Goal: Complete application form

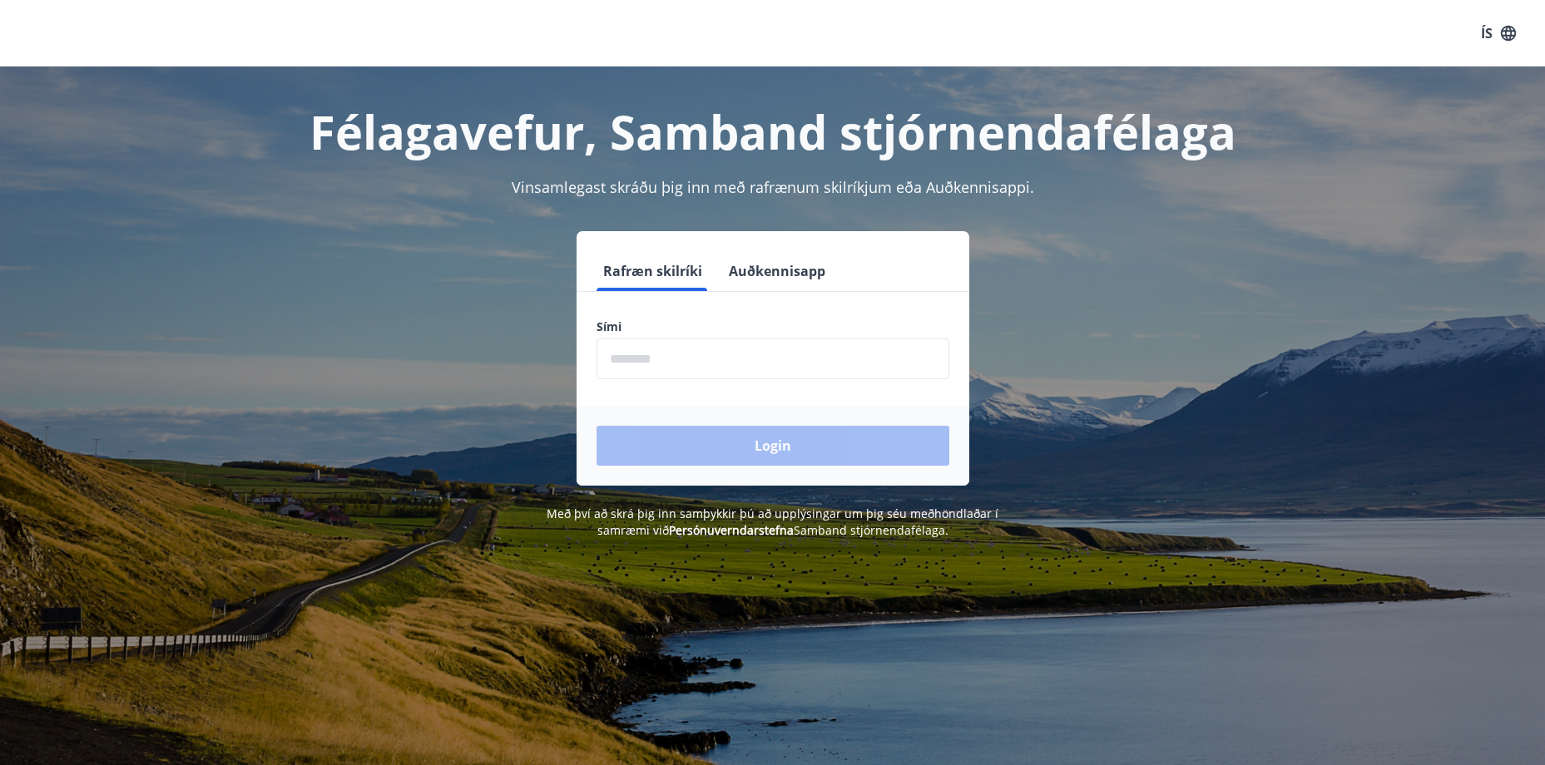
click at [752, 369] on input "phone" at bounding box center [773, 359] width 353 height 41
type input "********"
click at [597, 426] on button "Login" at bounding box center [773, 446] width 353 height 40
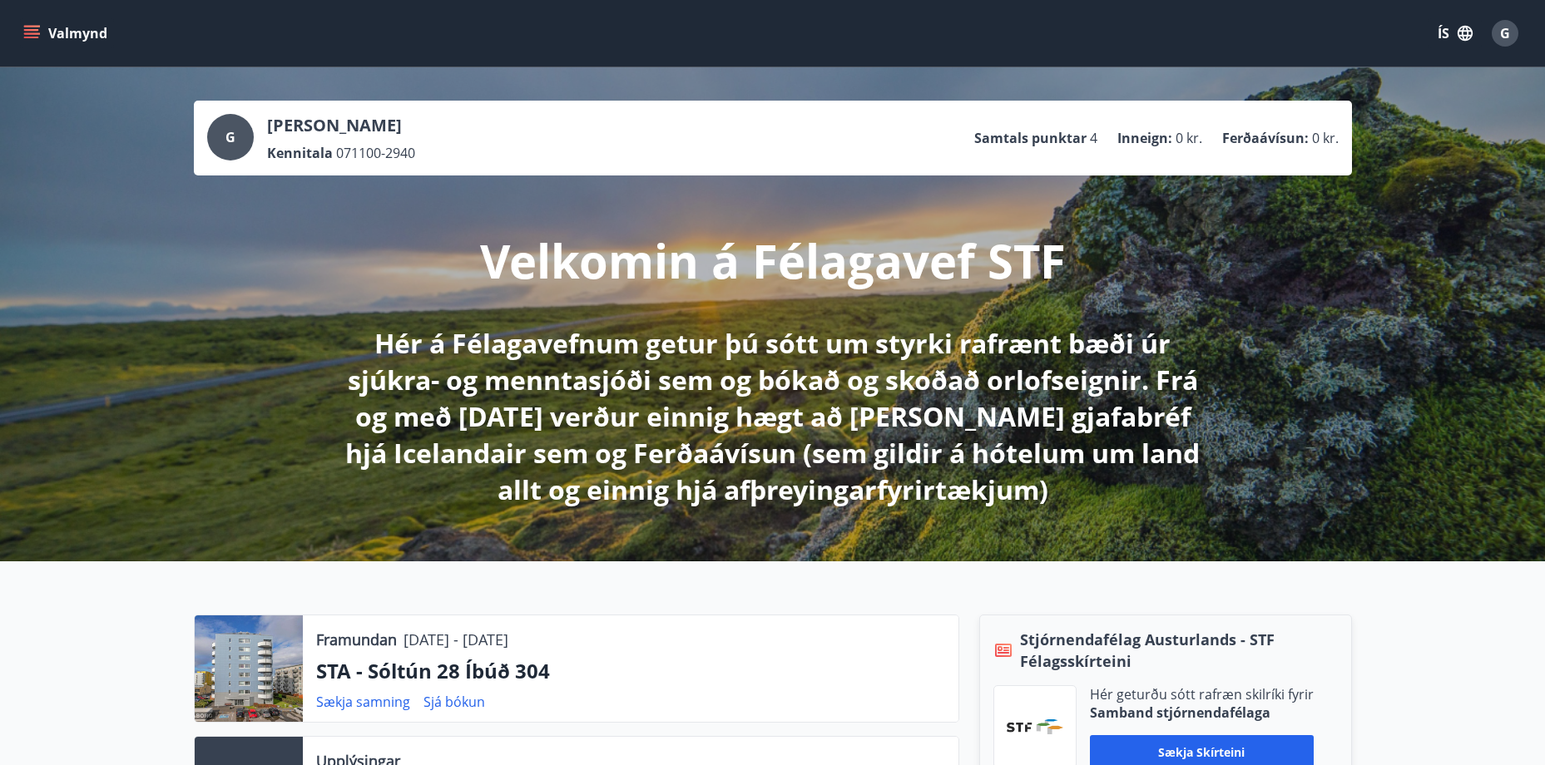
click at [26, 30] on icon "menu" at bounding box center [31, 30] width 15 height 2
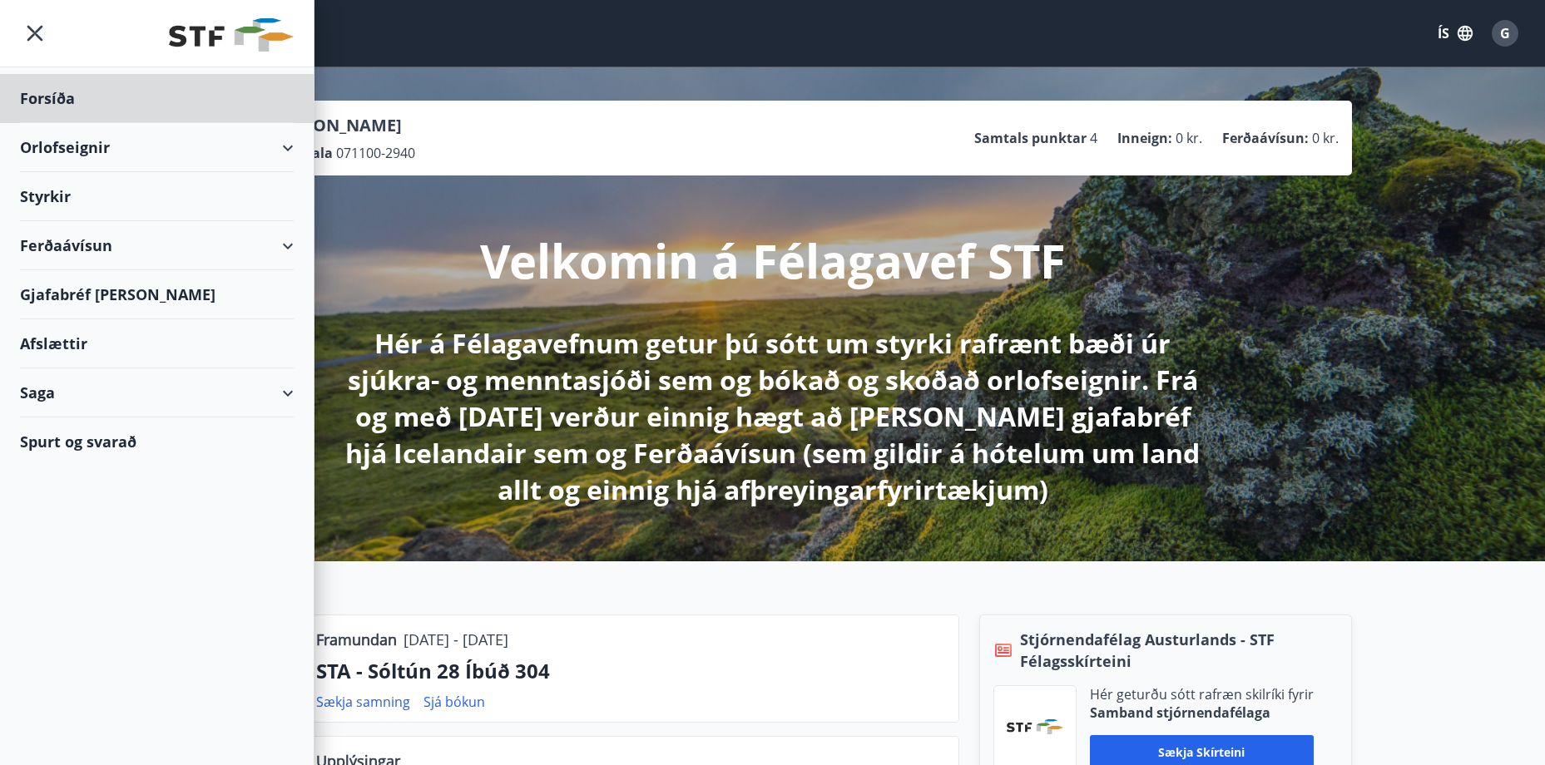
click at [49, 123] on div "Styrkir" at bounding box center [157, 98] width 274 height 49
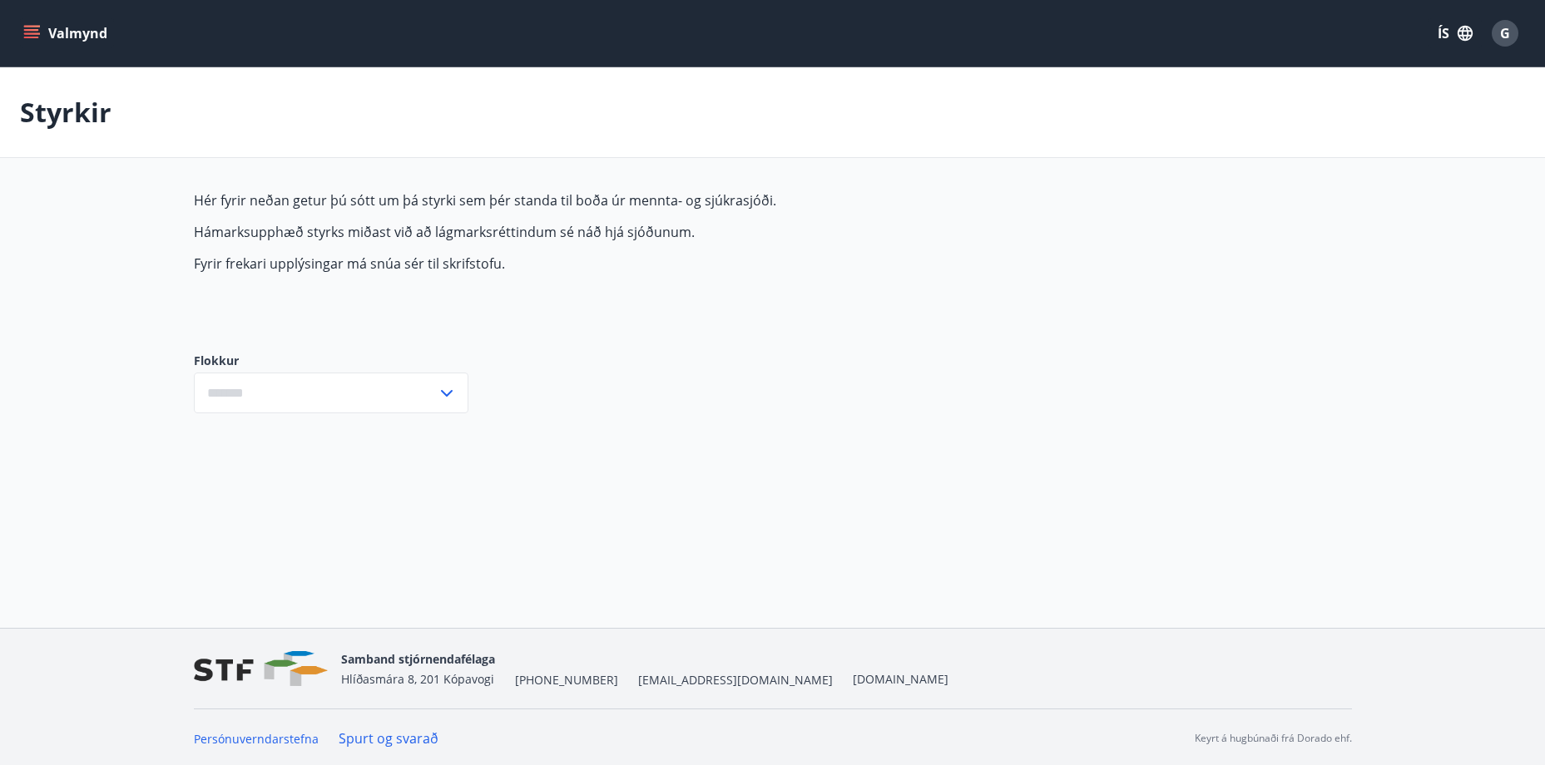
type input "***"
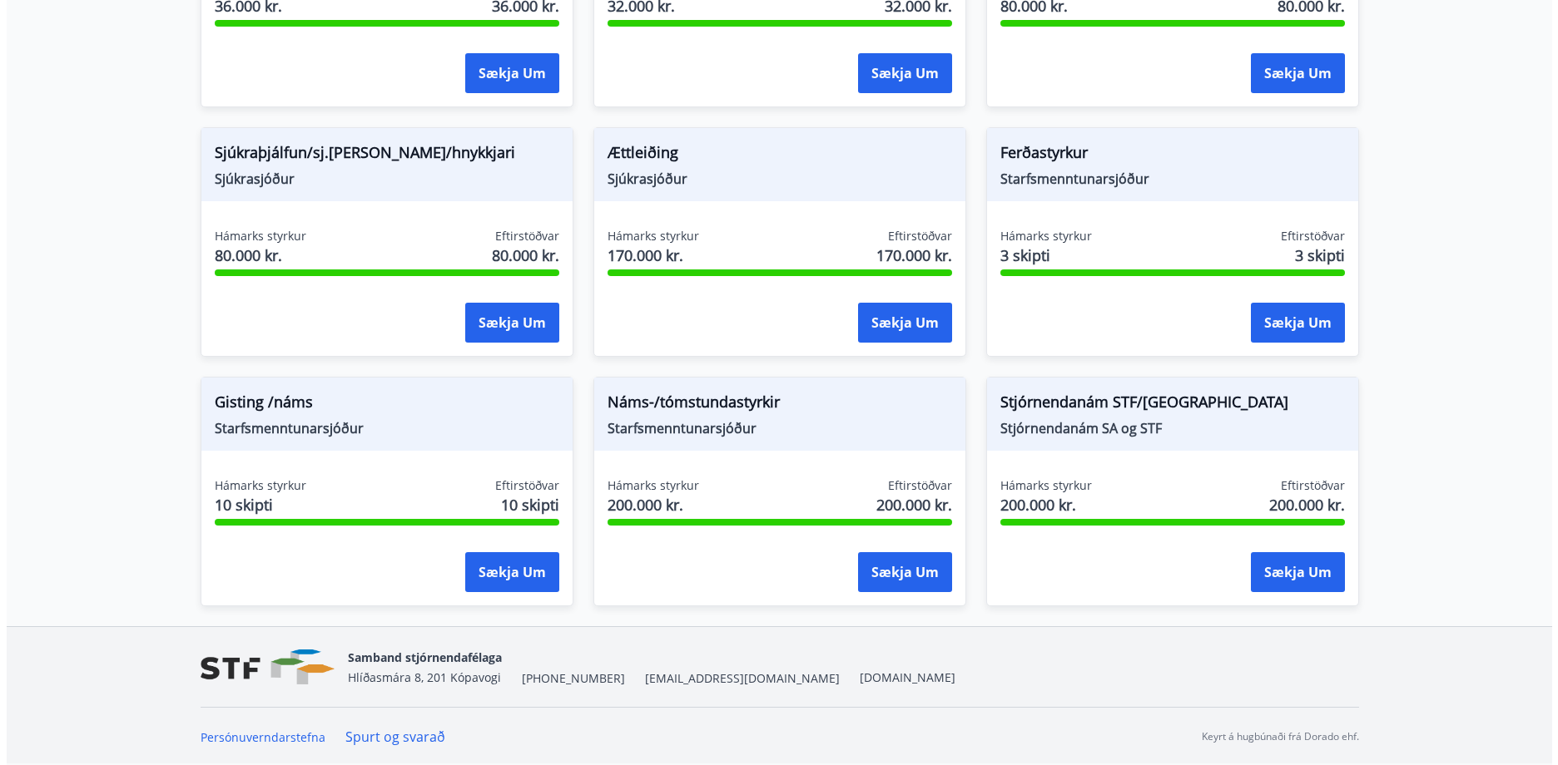
scroll to position [1311, 0]
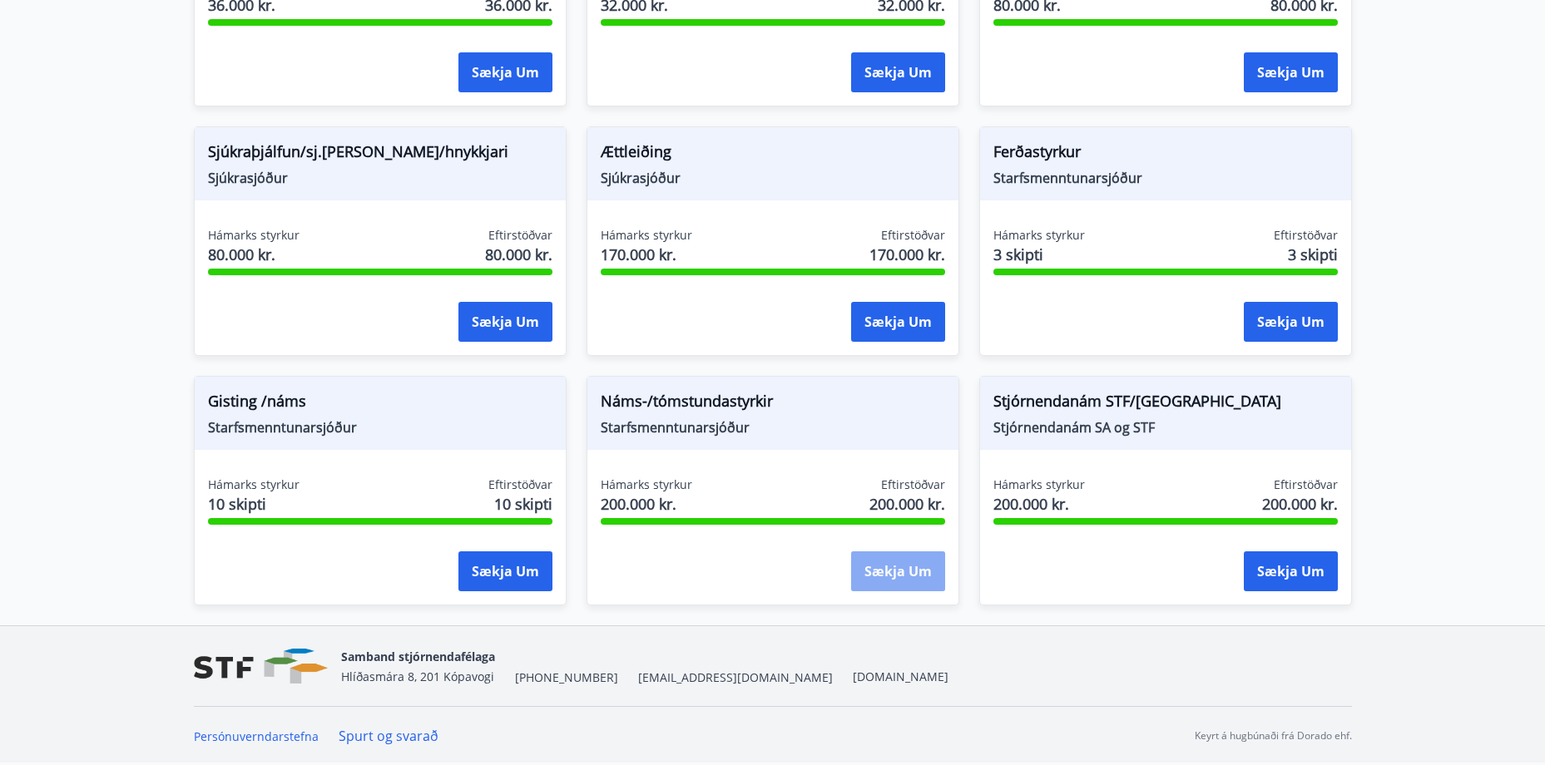
click at [894, 575] on button "Sækja um" at bounding box center [898, 572] width 94 height 40
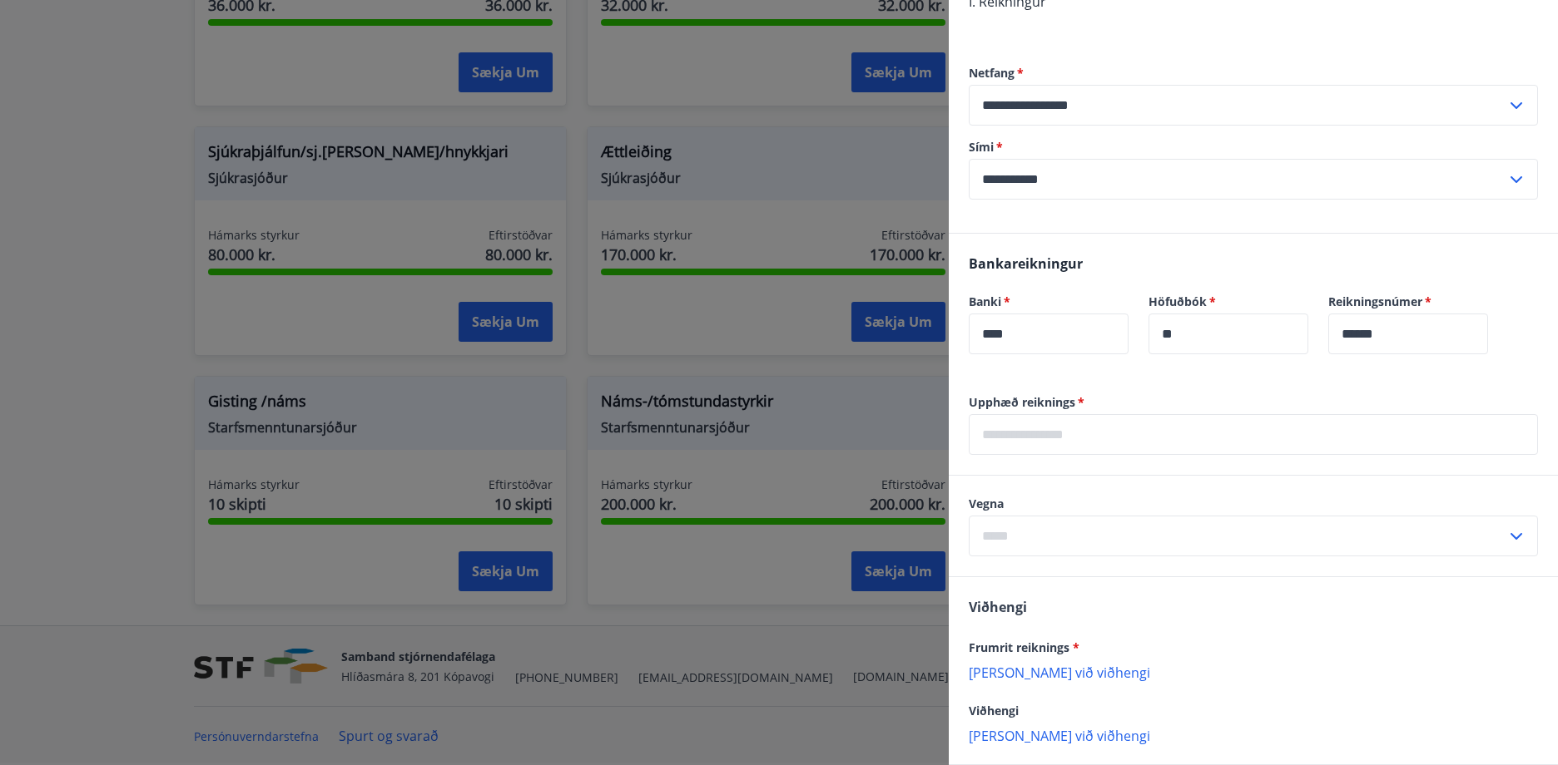
scroll to position [582, 0]
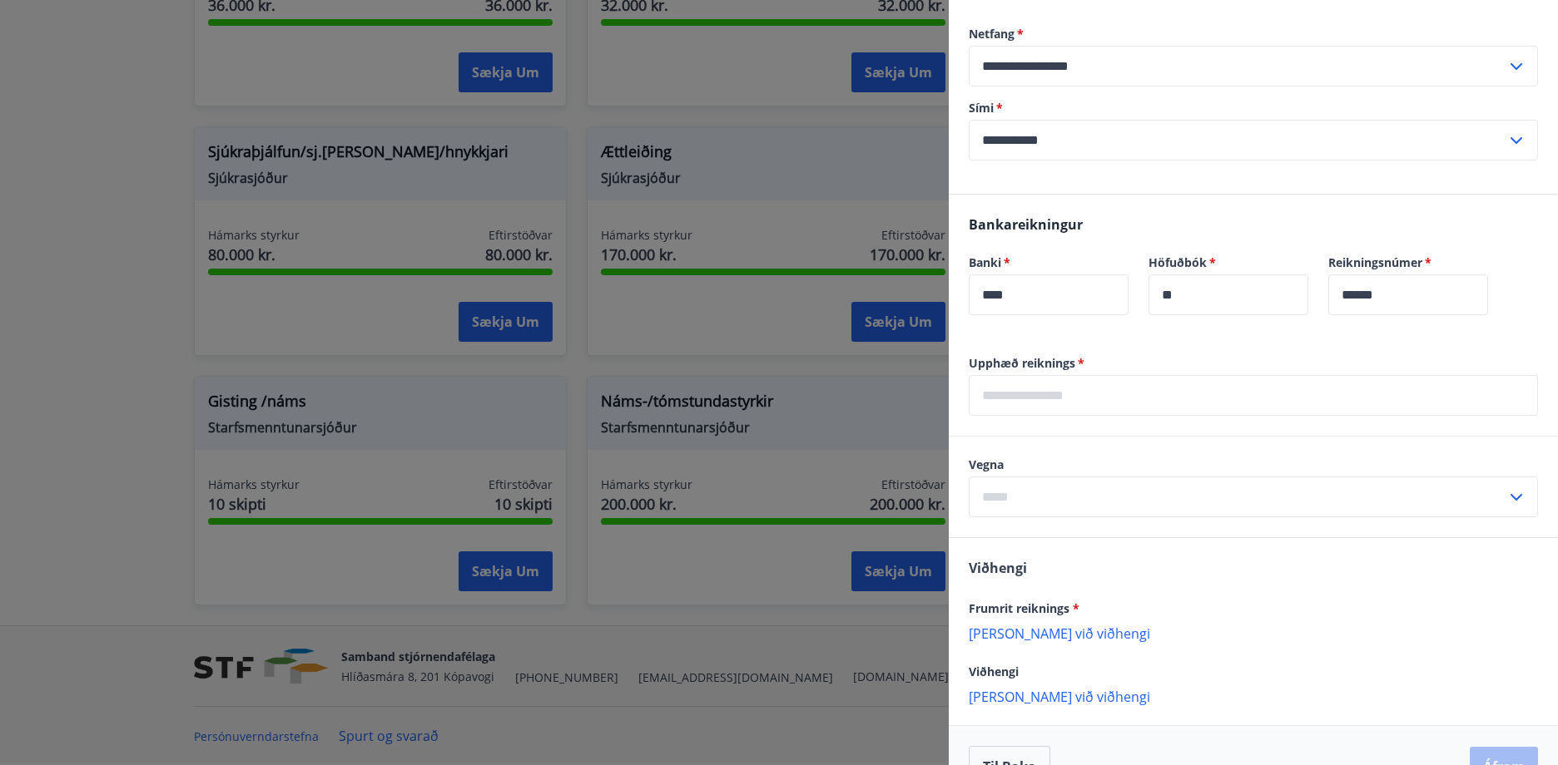
click at [1094, 384] on input "text" at bounding box center [1252, 395] width 569 height 41
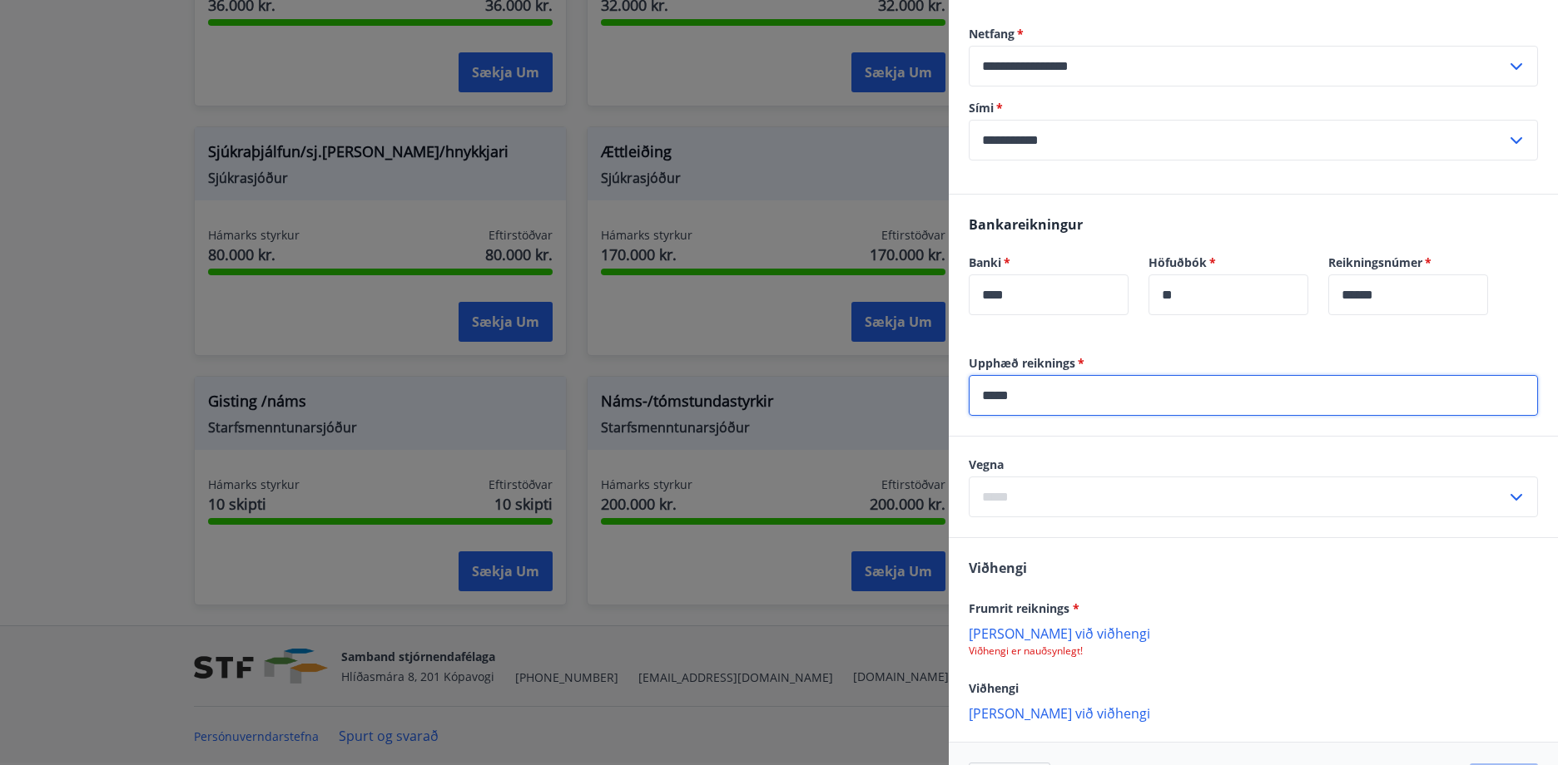
type input "*****"
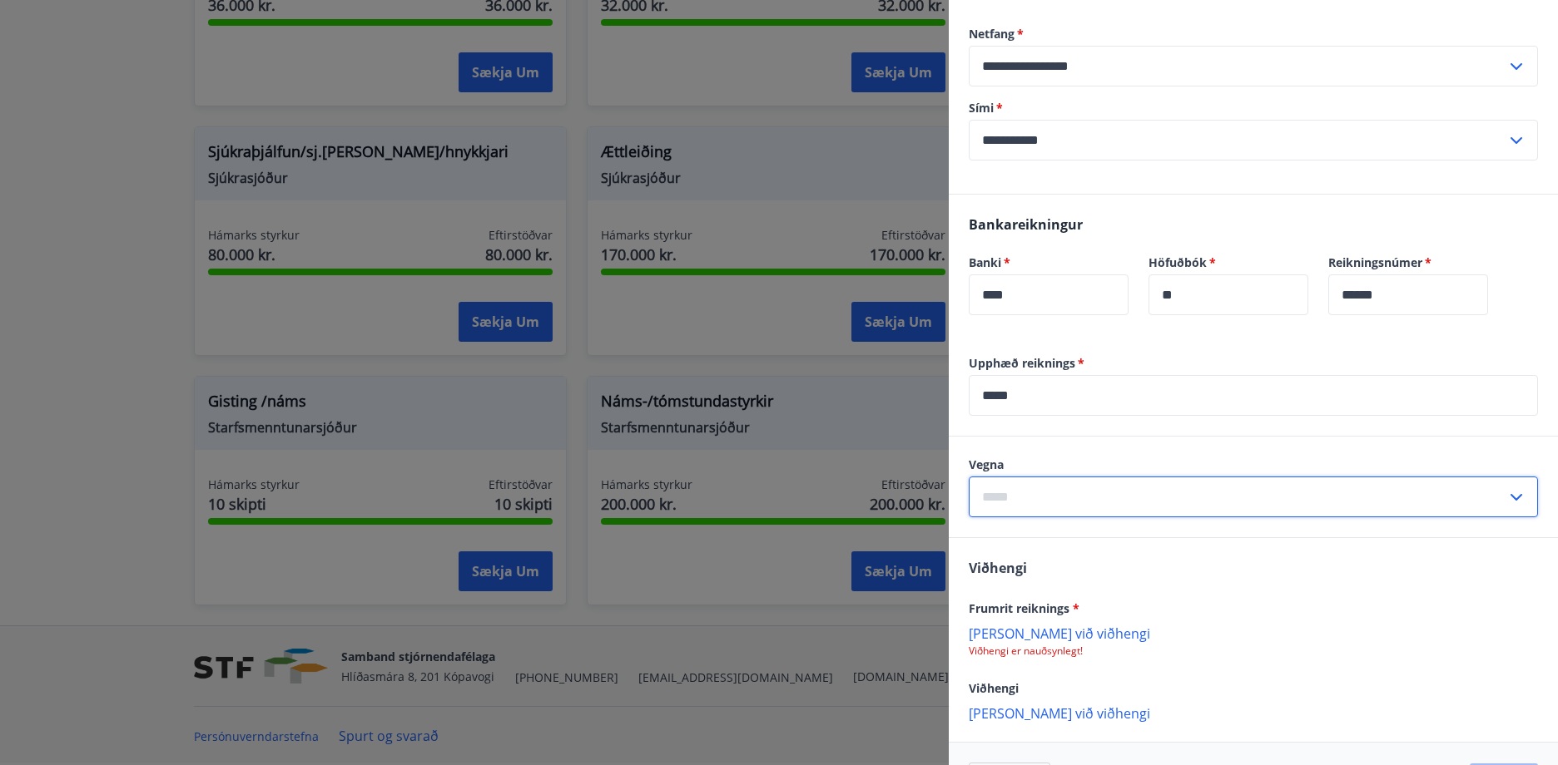
click at [1148, 498] on input "text" at bounding box center [1236, 497] width 537 height 41
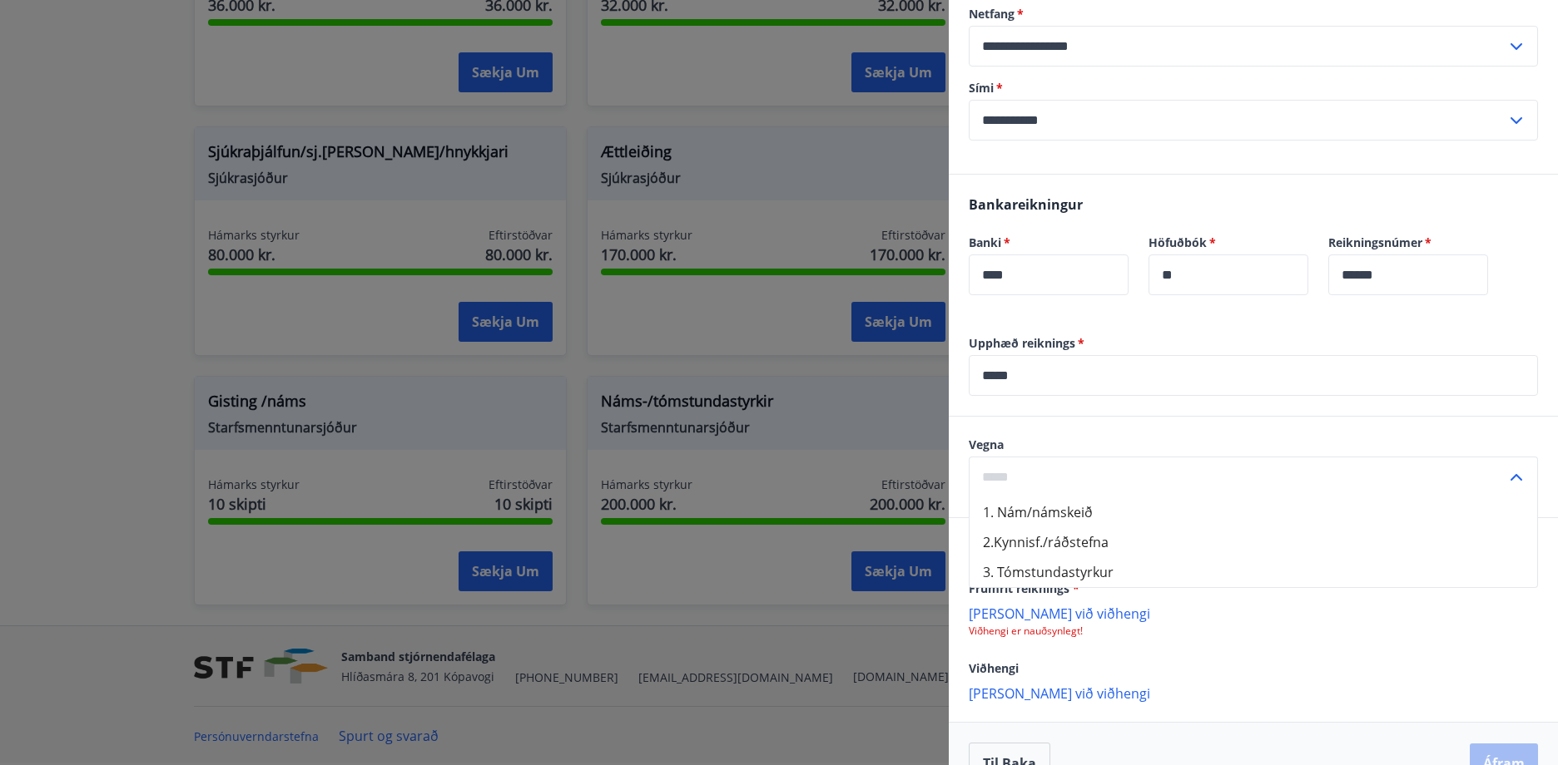
scroll to position [641, 0]
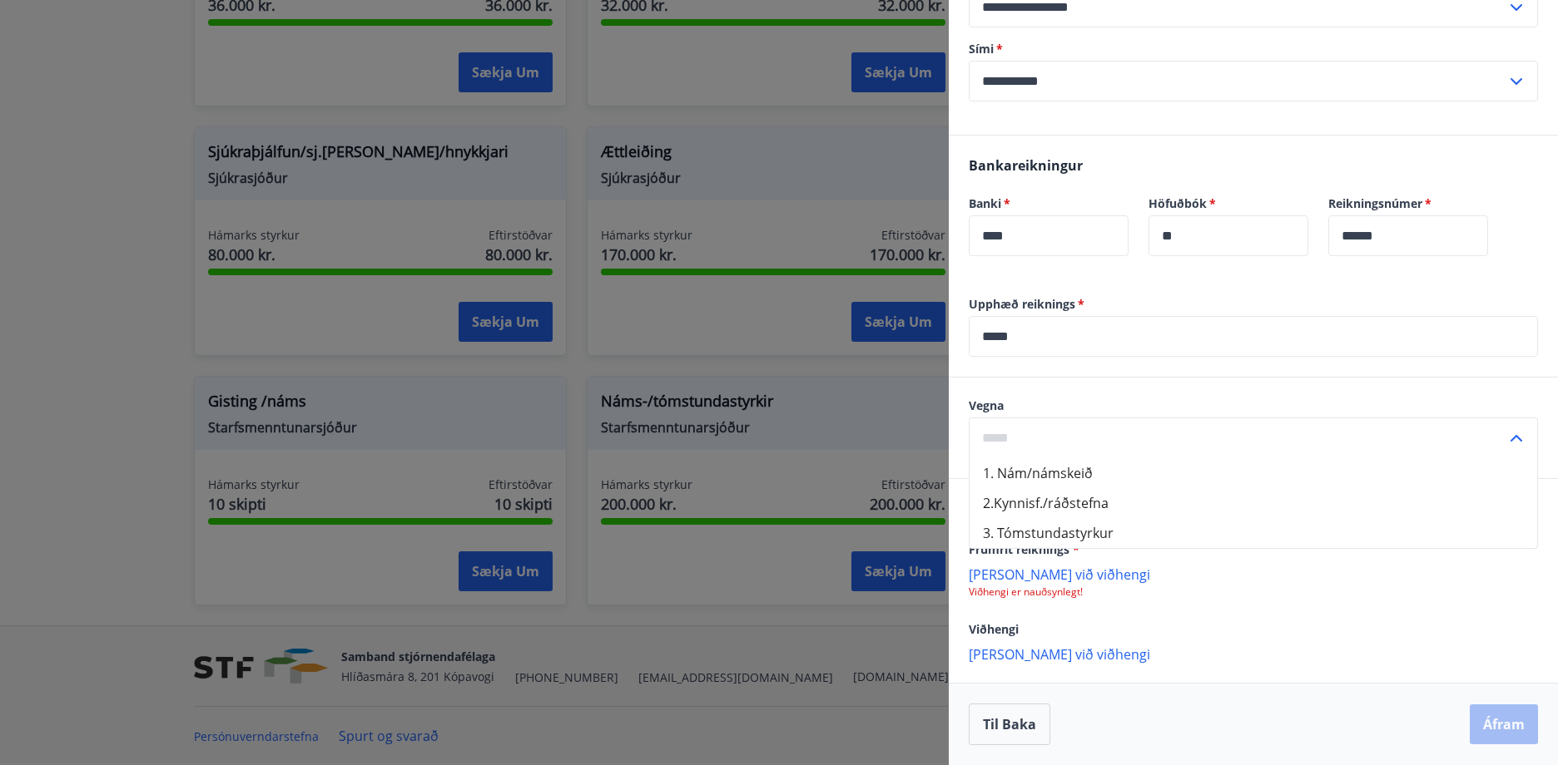
click at [1147, 477] on li "1. Nám/námskeið" at bounding box center [1252, 473] width 567 height 30
type input "**********"
click at [1168, 497] on div "Viðhengi Frumrit reiknings * Bæta við viðhengi Viðhengi er nauðsynlegt! Viðheng…" at bounding box center [1253, 580] width 609 height 203
click at [1058, 580] on p "Bæta við viðhengi" at bounding box center [1252, 574] width 569 height 17
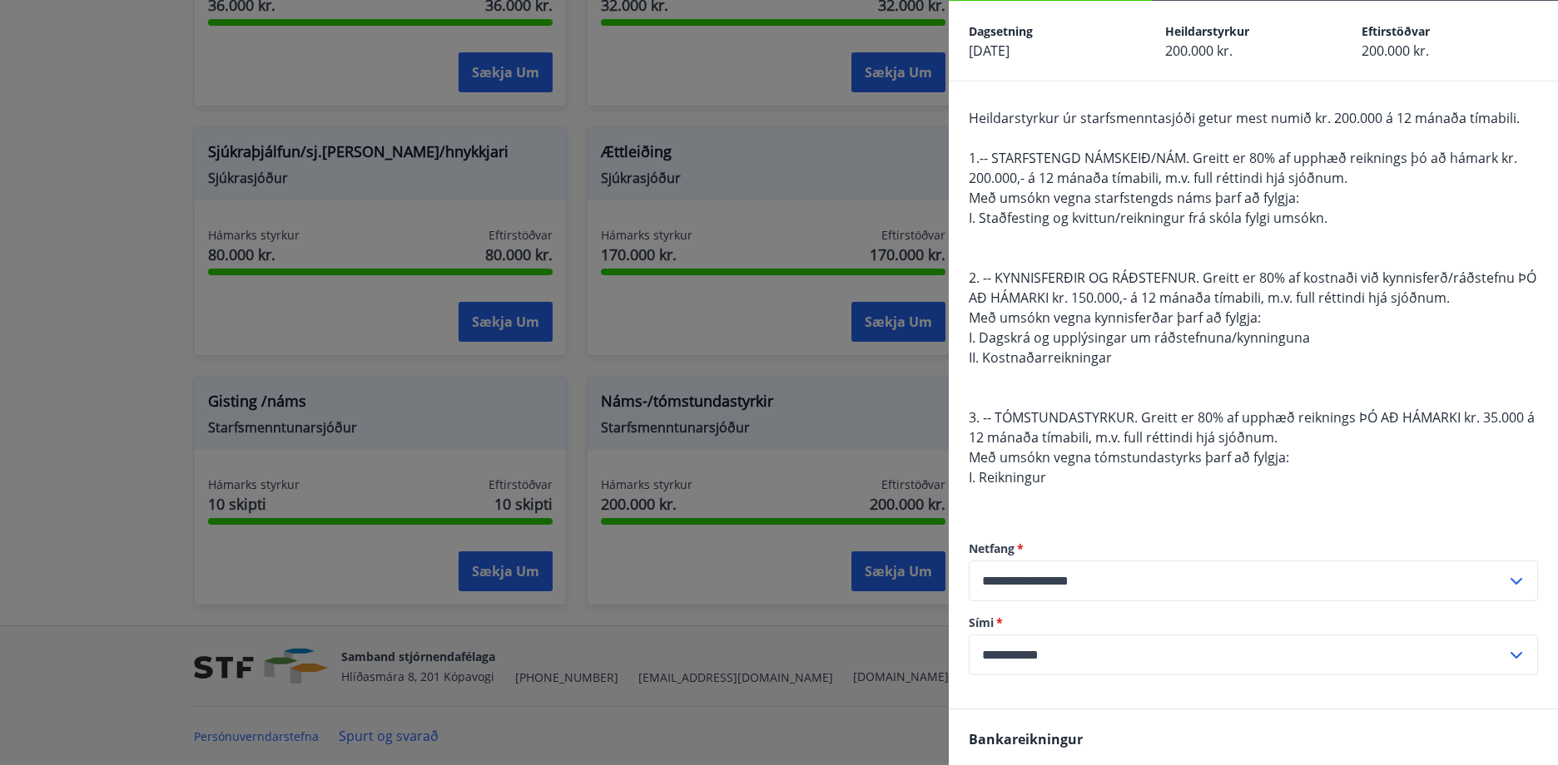
scroll to position [643, 0]
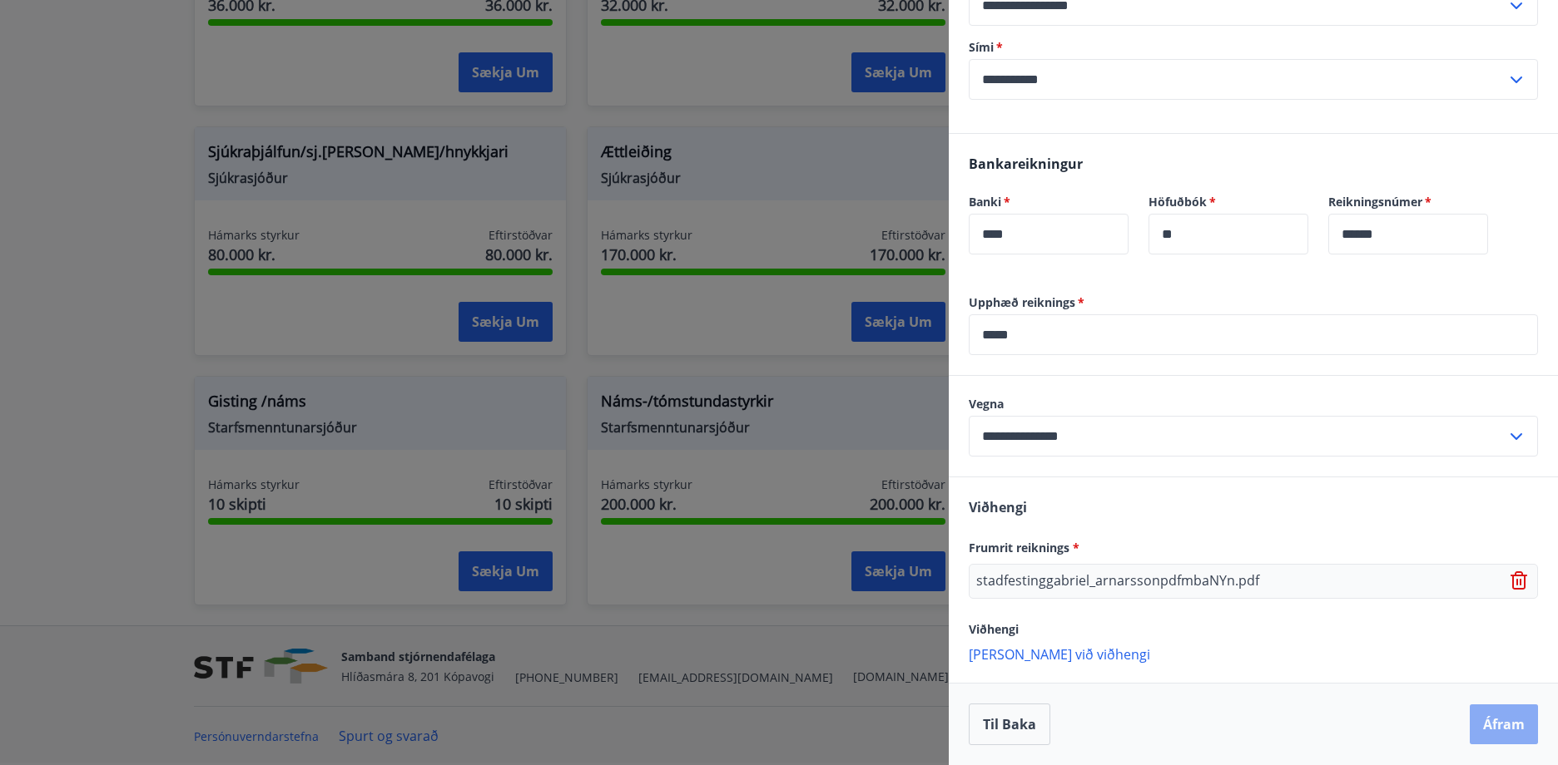
click at [1508, 720] on button "Áfram" at bounding box center [1503, 725] width 68 height 40
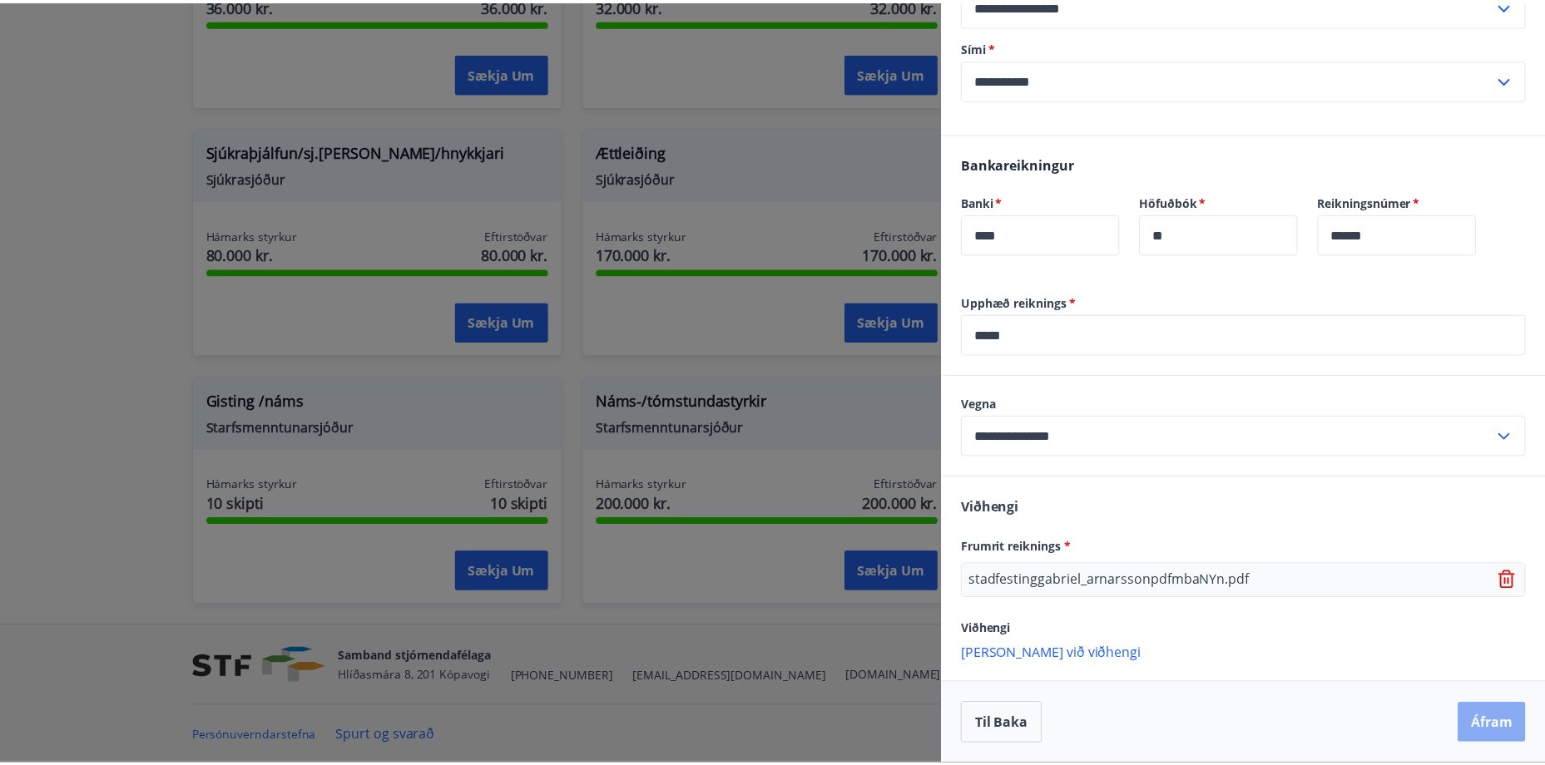
scroll to position [0, 0]
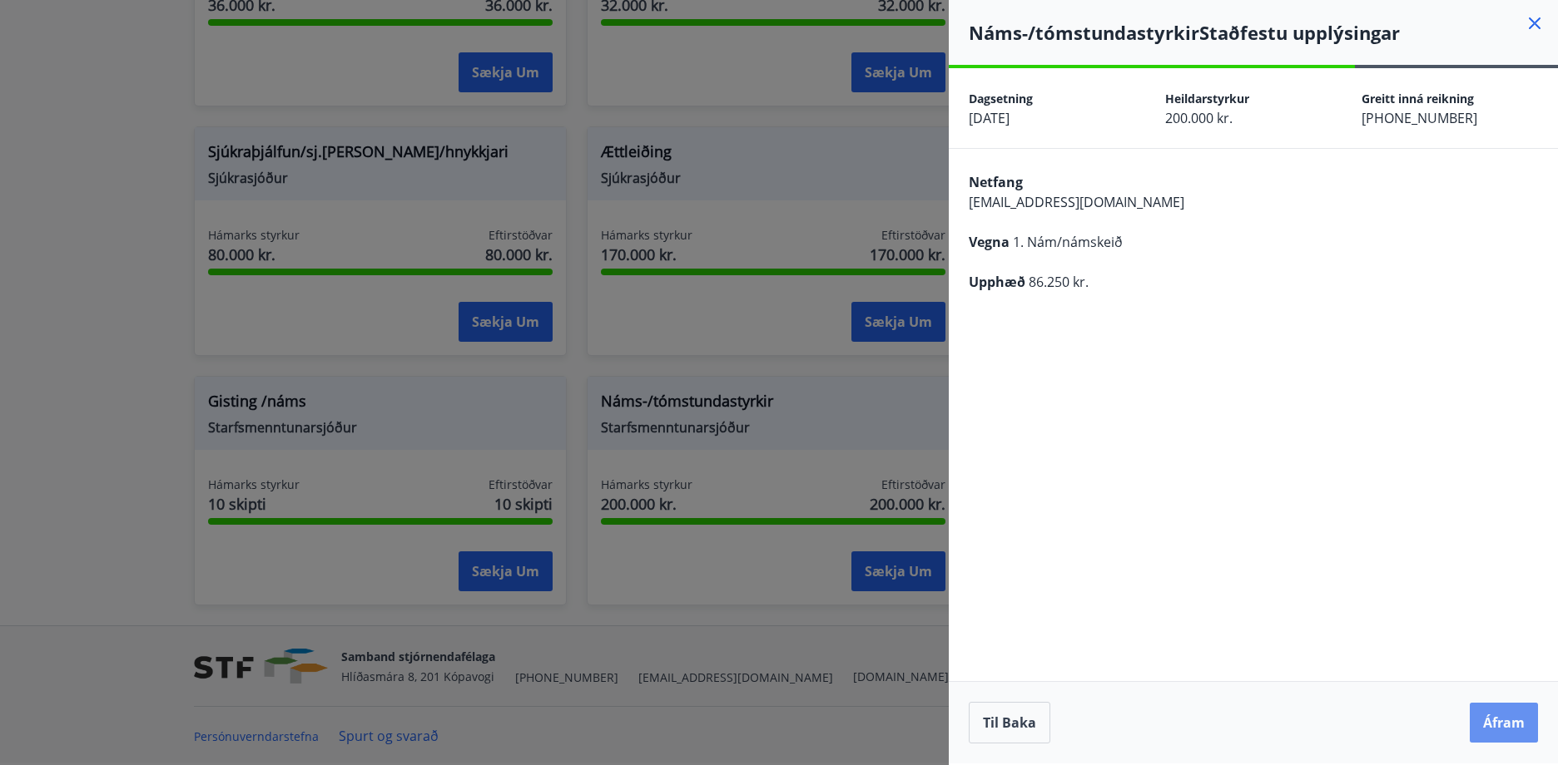
click at [1508, 720] on button "Áfram" at bounding box center [1503, 723] width 68 height 40
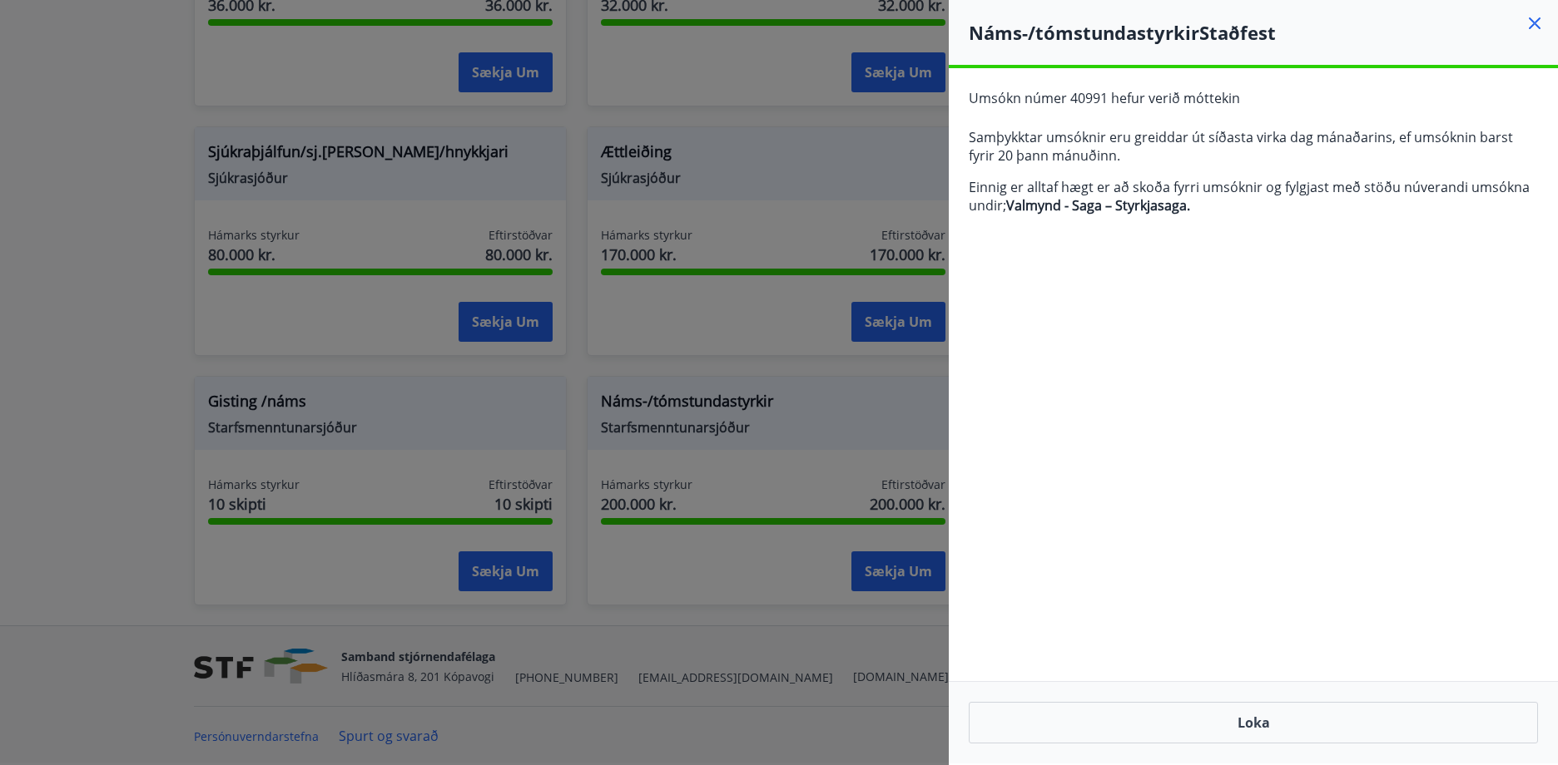
click at [1284, 757] on div "Loka" at bounding box center [1253, 722] width 609 height 82
click at [1299, 736] on button "Loka" at bounding box center [1252, 723] width 569 height 42
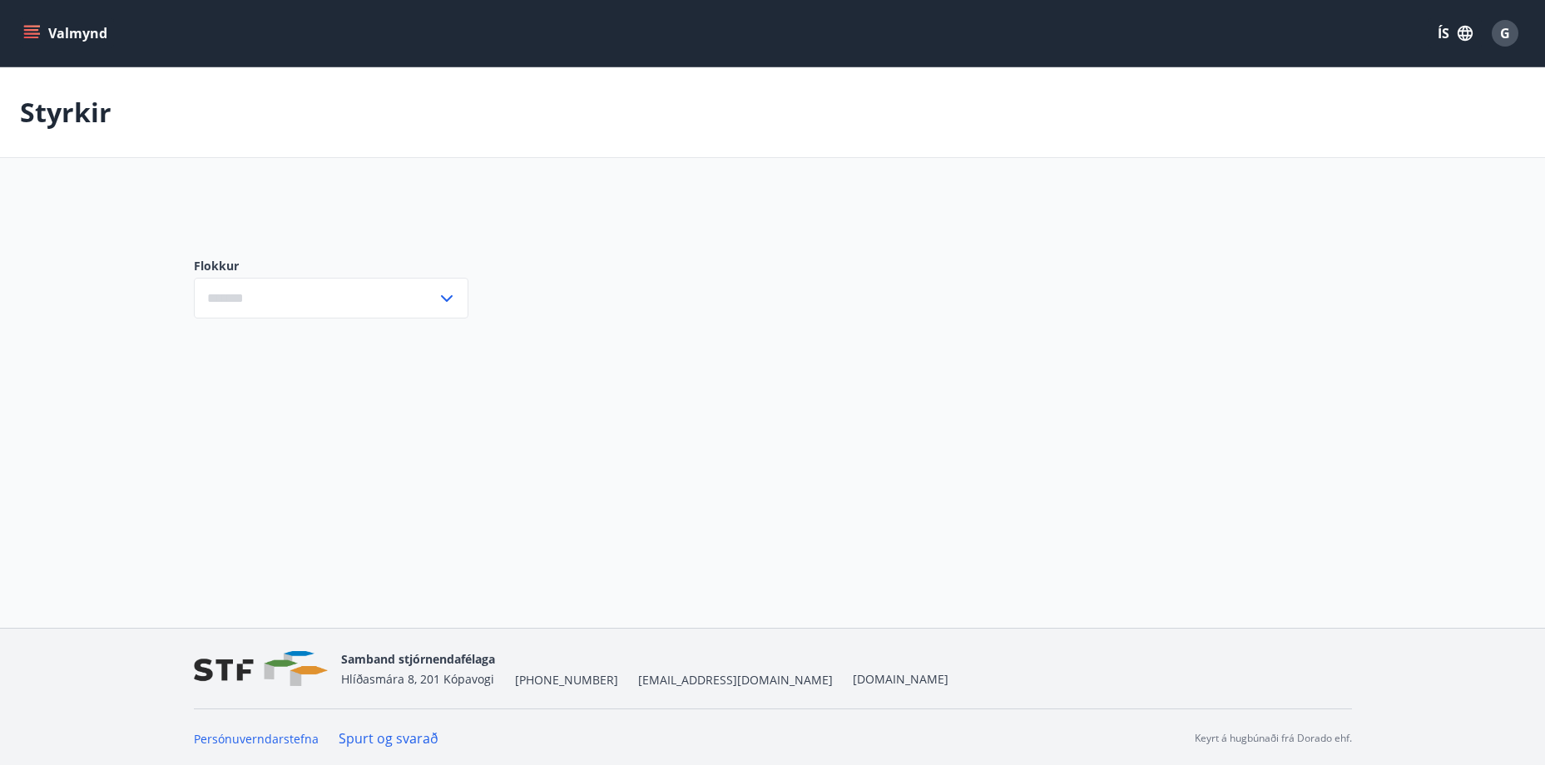
type input "***"
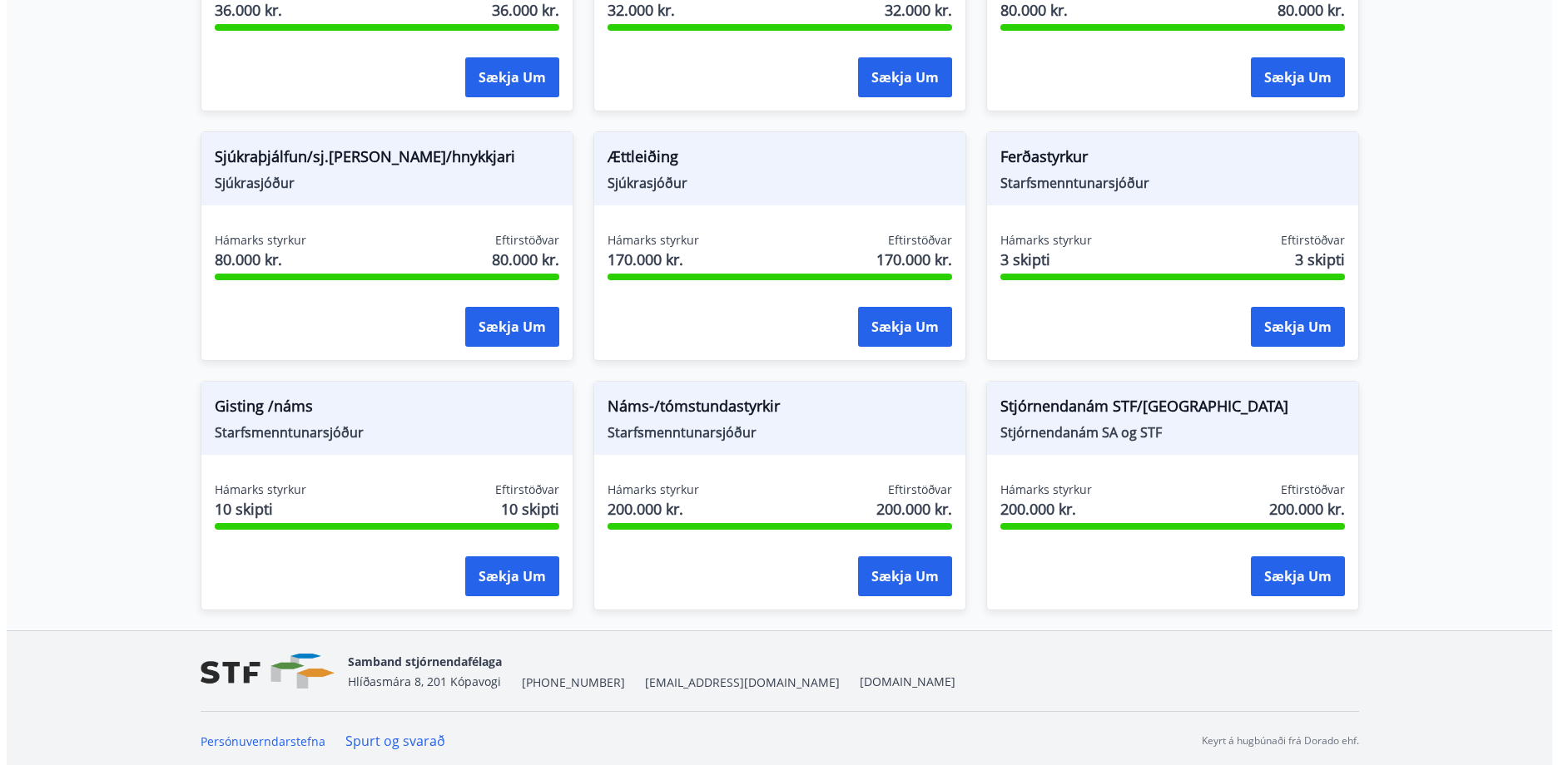
scroll to position [1311, 0]
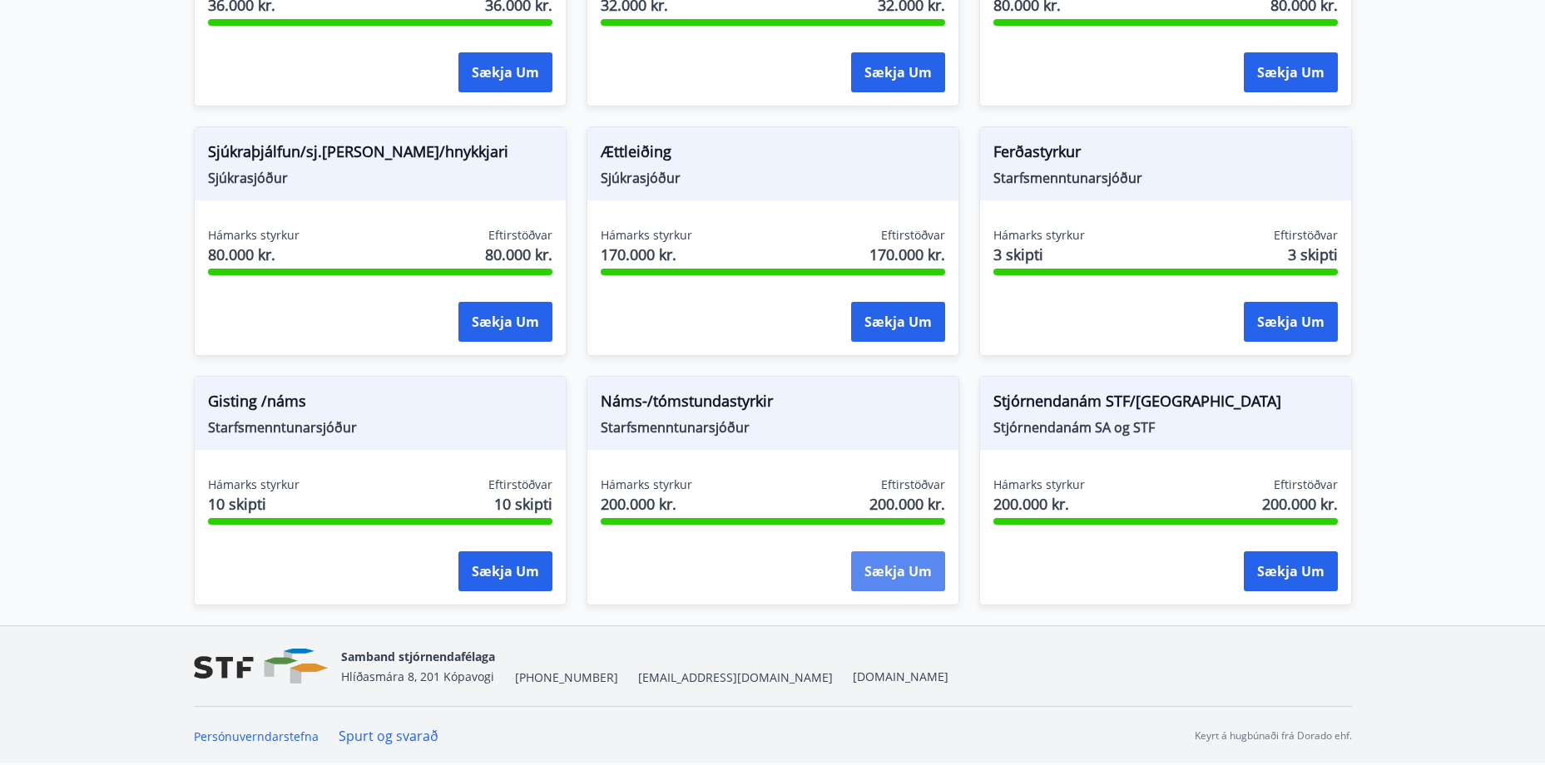
click at [894, 576] on button "Sækja um" at bounding box center [898, 572] width 94 height 40
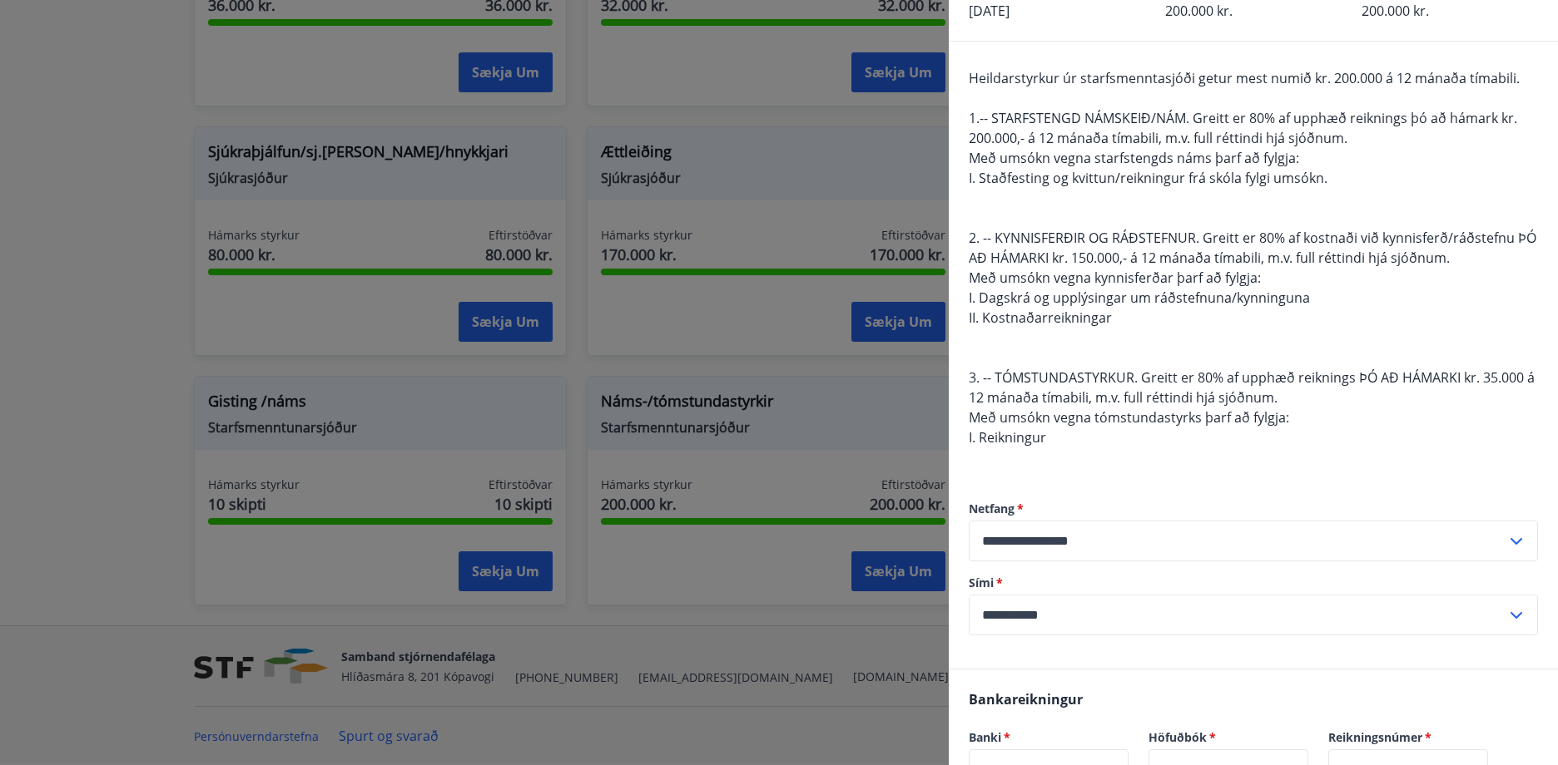
scroll to position [166, 0]
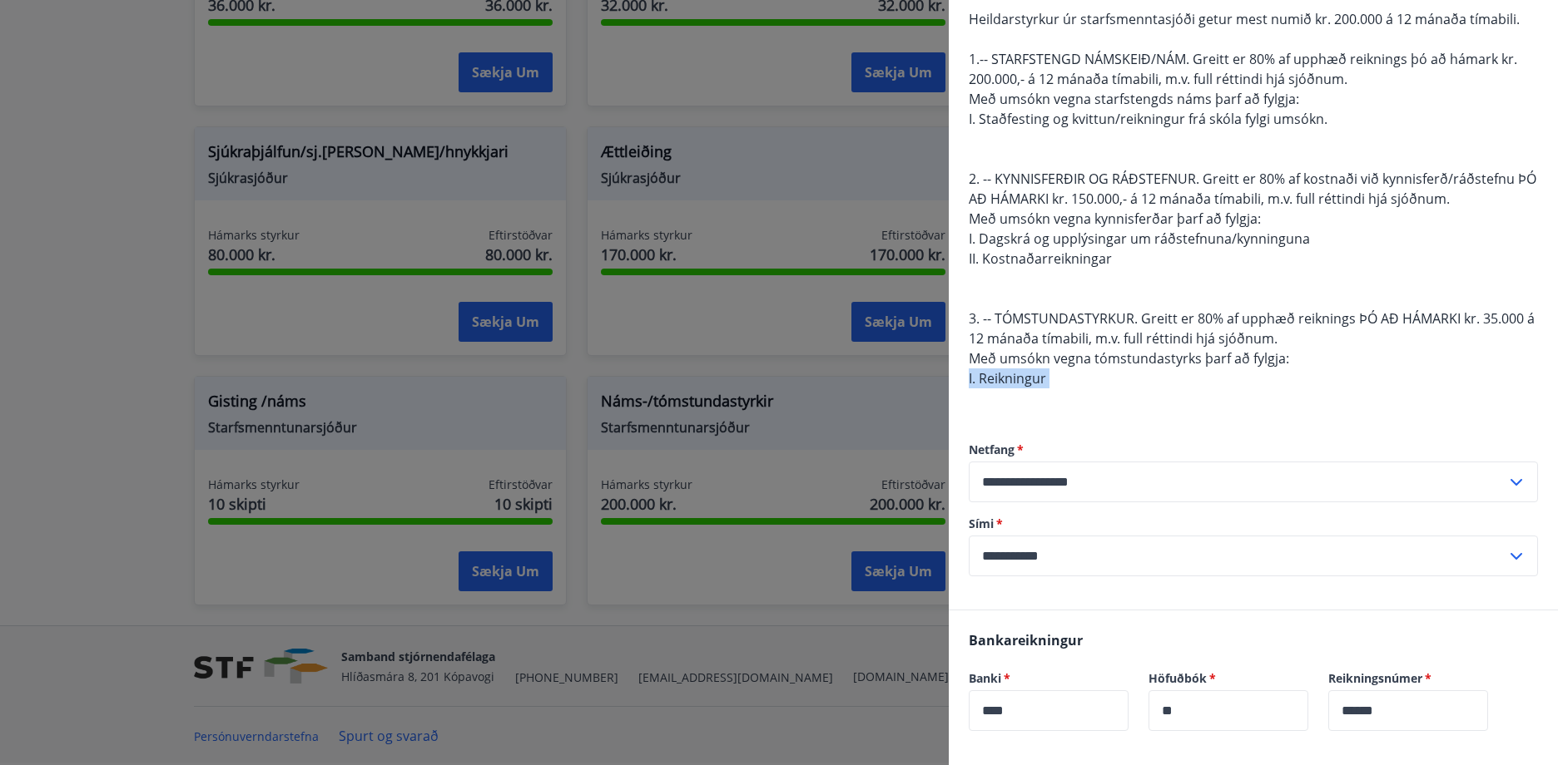
drag, startPoint x: 1048, startPoint y: 384, endPoint x: 1037, endPoint y: 389, distance: 11.9
click at [1037, 389] on div "Heildarstyrkur úr starfsmenntasjóði getur mest numið kr. 200.000 á 12 mánaða tí…" at bounding box center [1252, 208] width 569 height 399
click at [1048, 403] on div "Heildarstyrkur úr starfsmenntasjóði getur mest numið kr. 200.000 á 12 mánaða tí…" at bounding box center [1252, 208] width 569 height 399
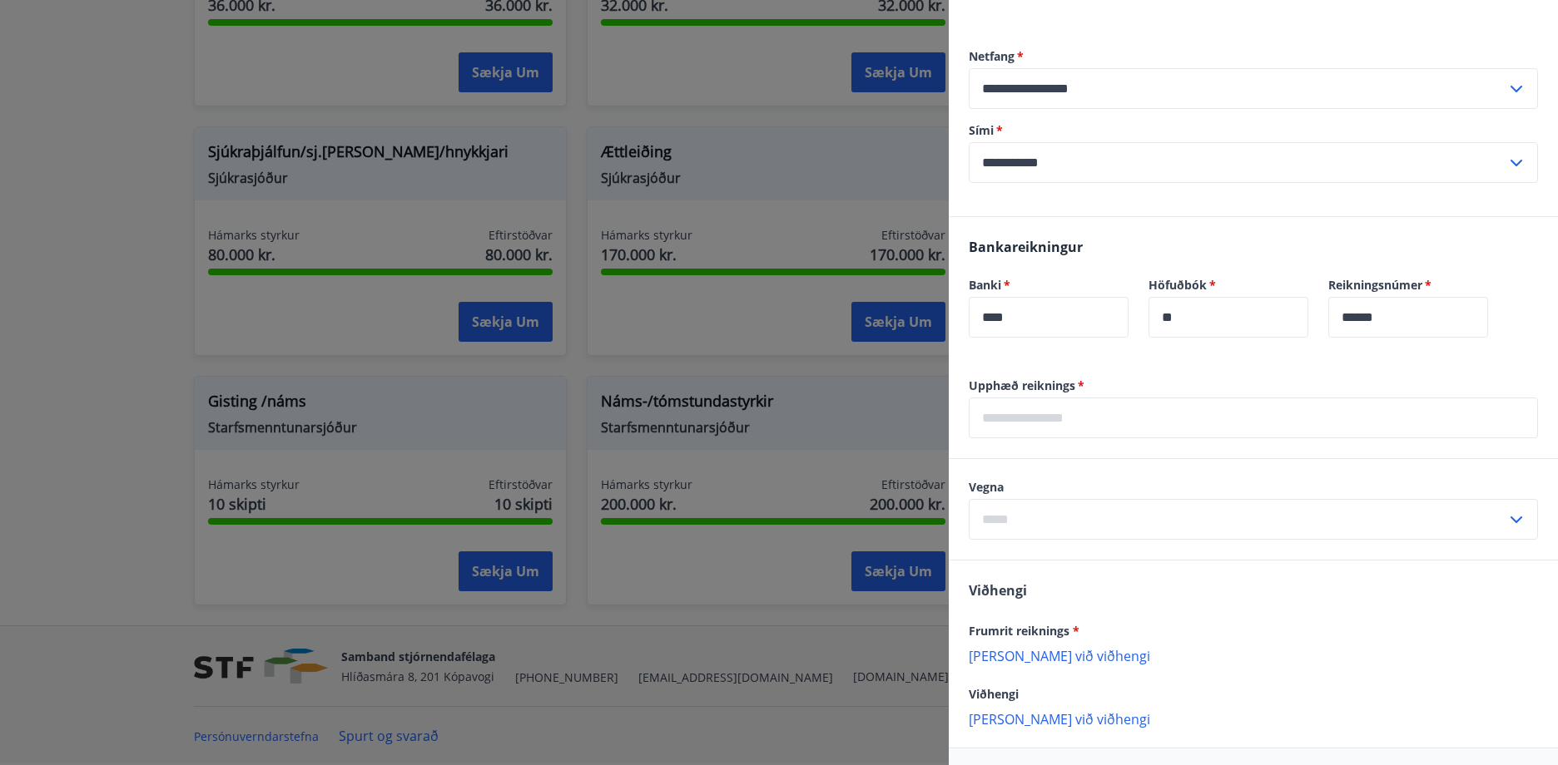
scroll to position [625, 0]
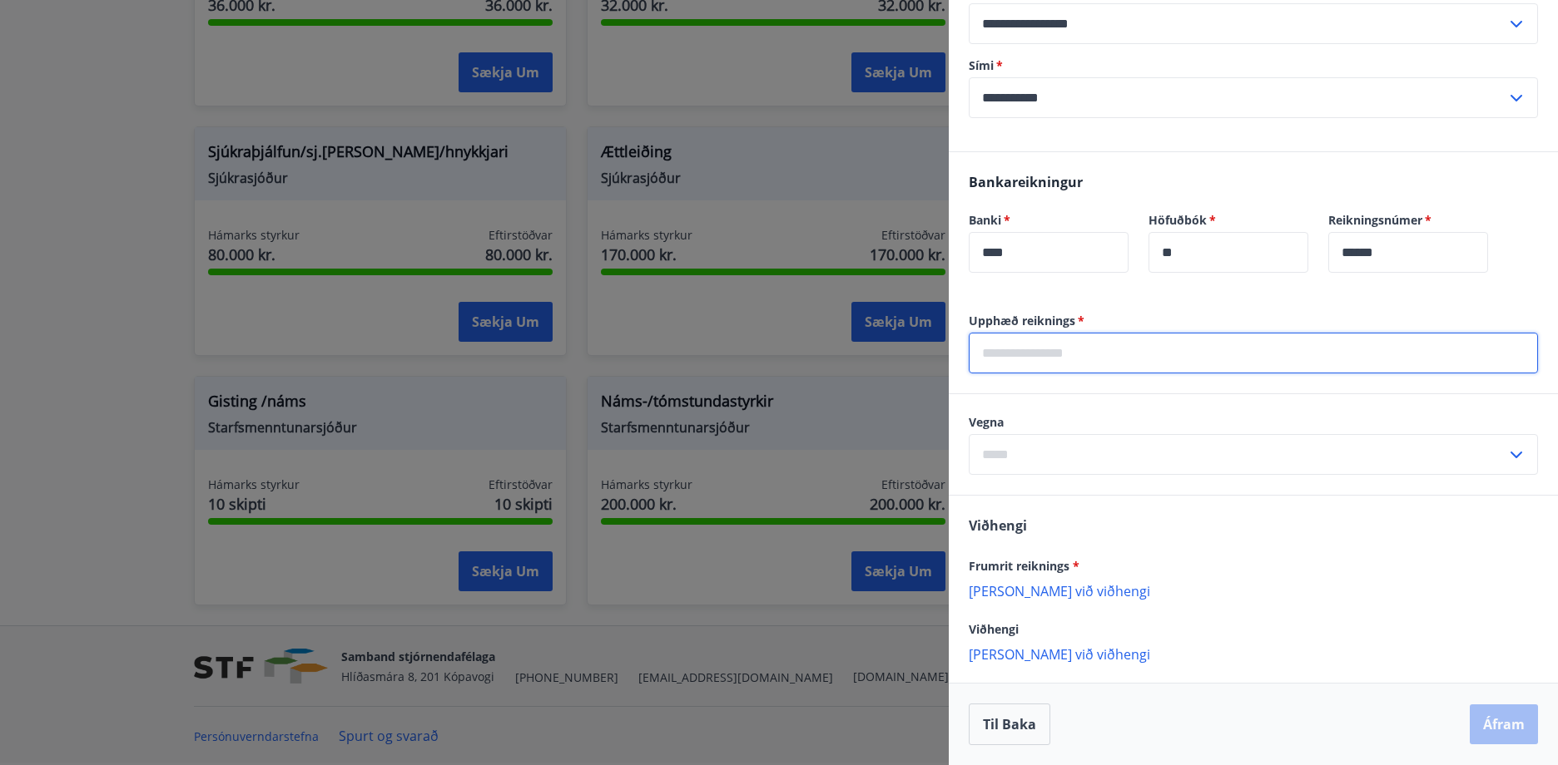
click at [1172, 356] on input "text" at bounding box center [1252, 353] width 569 height 41
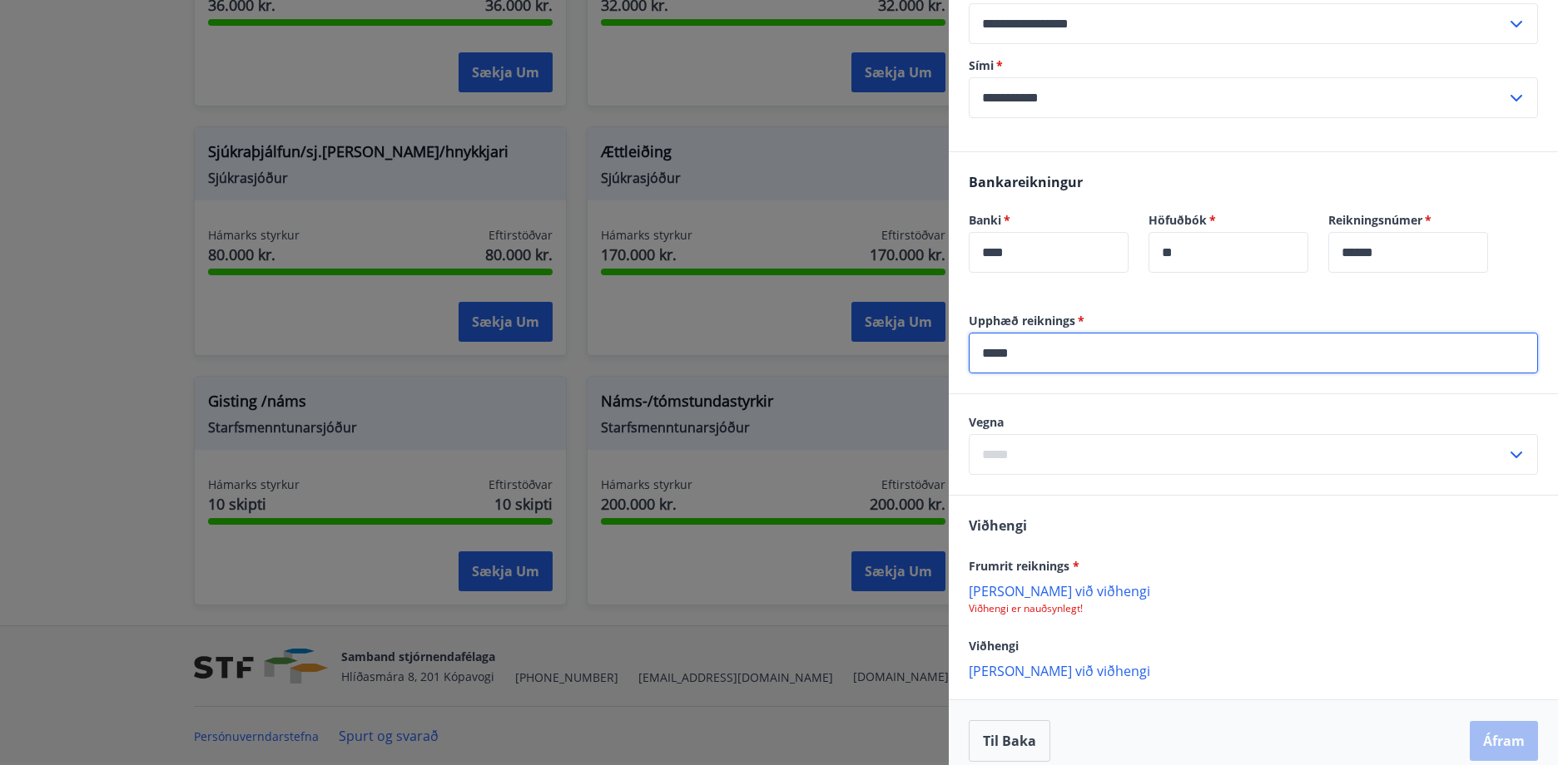
type input "*****"
click at [1265, 181] on div "Bankareikningur Banki   * **** ​ Höfuðbók   * ** ​ Reikningsnúmer   * ****** ​" at bounding box center [1253, 232] width 609 height 161
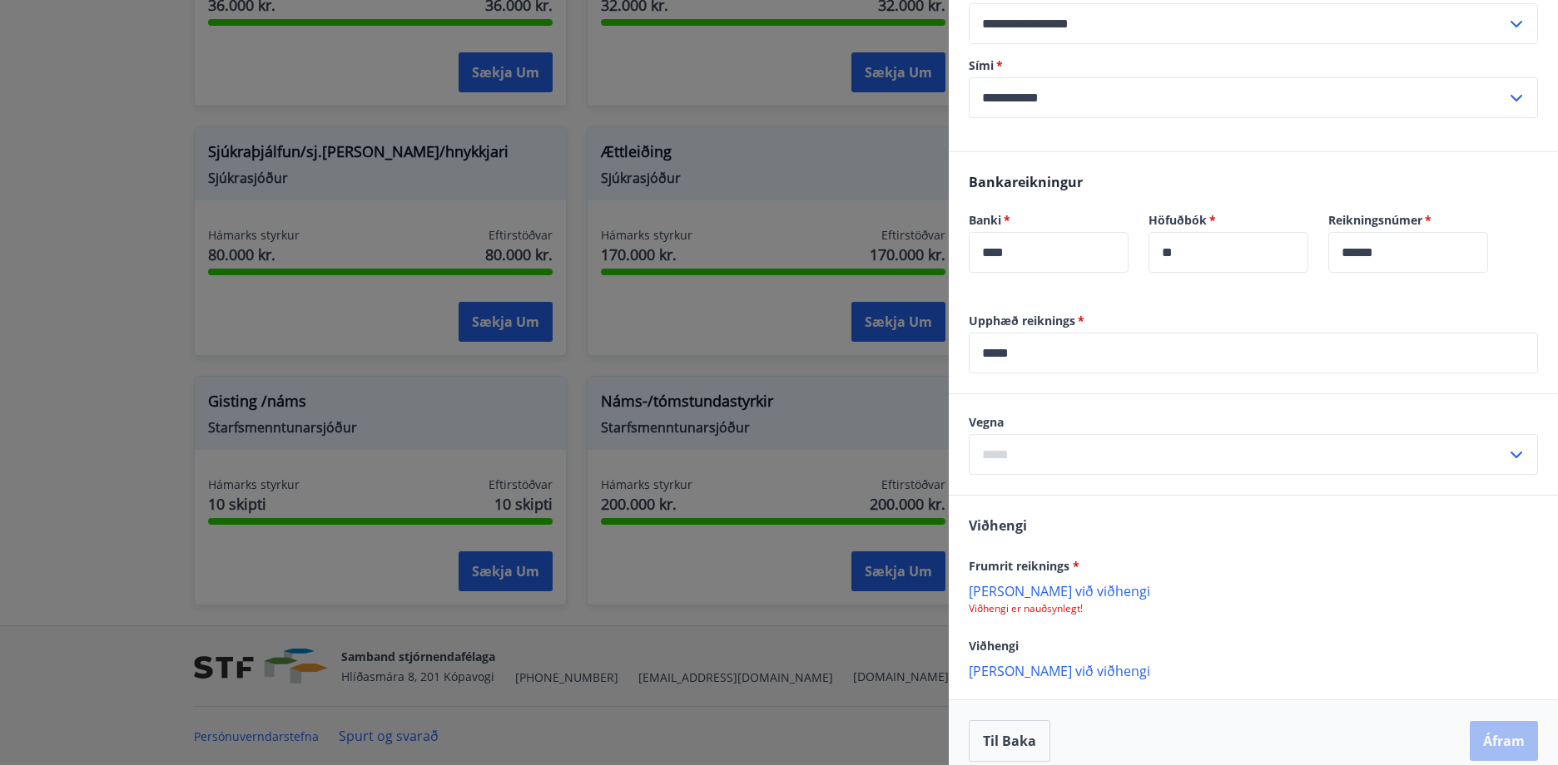
click at [1101, 453] on input "text" at bounding box center [1236, 454] width 537 height 41
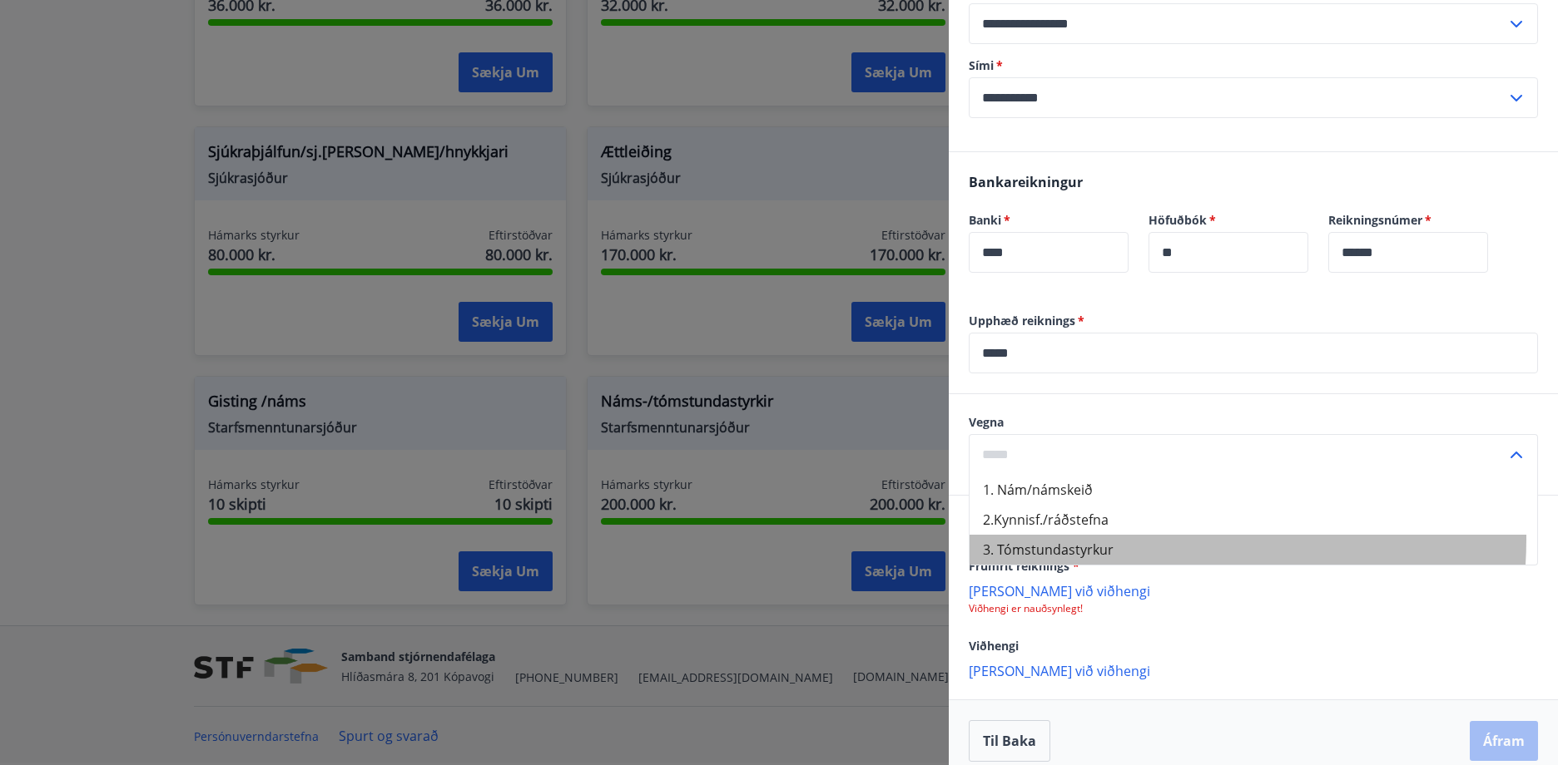
click at [1125, 539] on li "3. Tómstundastyrkur" at bounding box center [1252, 550] width 567 height 30
type input "**********"
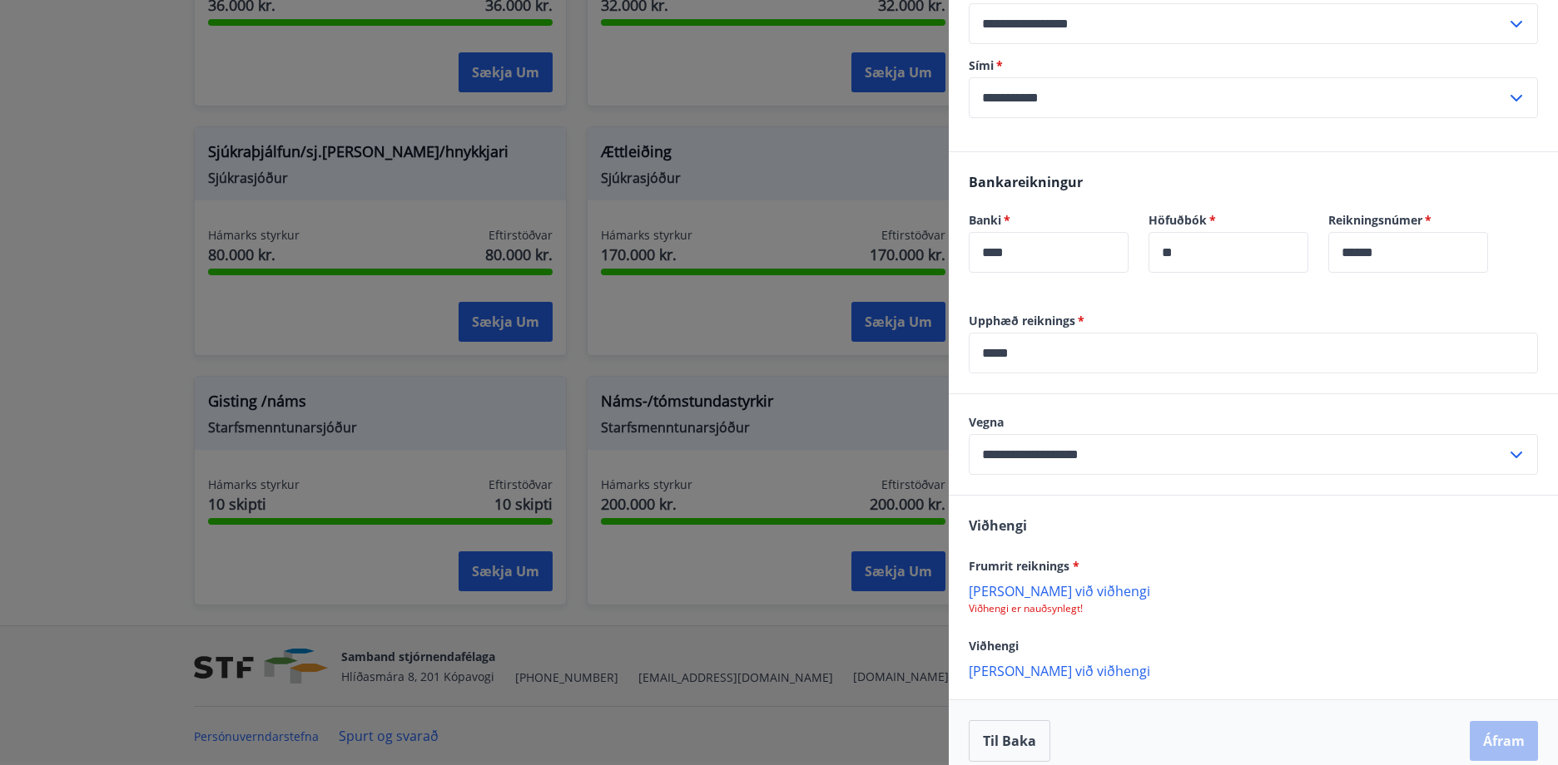
click at [1165, 520] on div "Viðhengi Frumrit reiknings * Bæta við viðhengi Viðhengi er nauðsynlegt! Viðheng…" at bounding box center [1253, 597] width 609 height 203
click at [1050, 583] on p "Bæta við viðhengi" at bounding box center [1252, 590] width 569 height 17
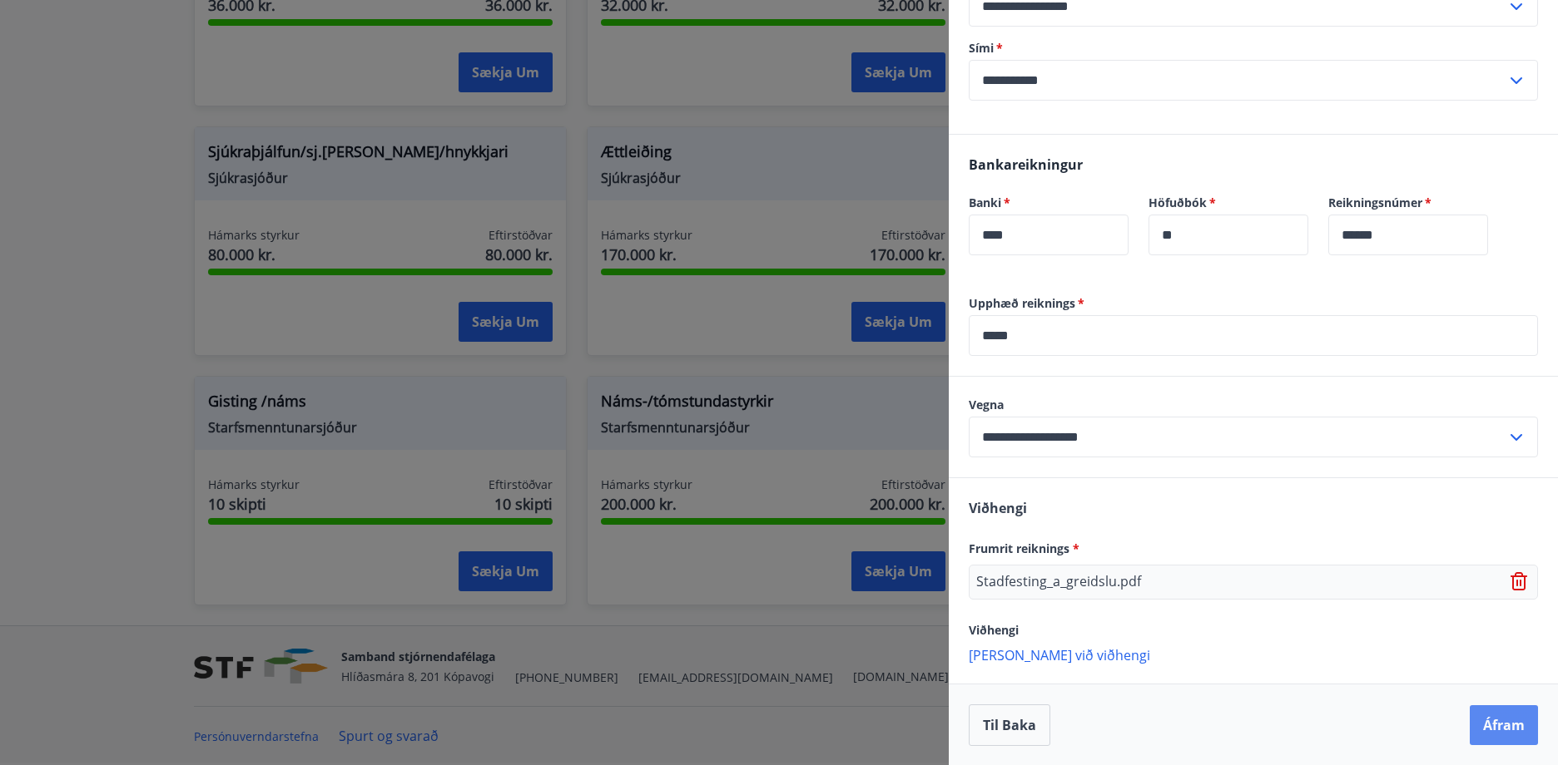
scroll to position [643, 0]
click at [1510, 736] on button "Áfram" at bounding box center [1503, 725] width 68 height 40
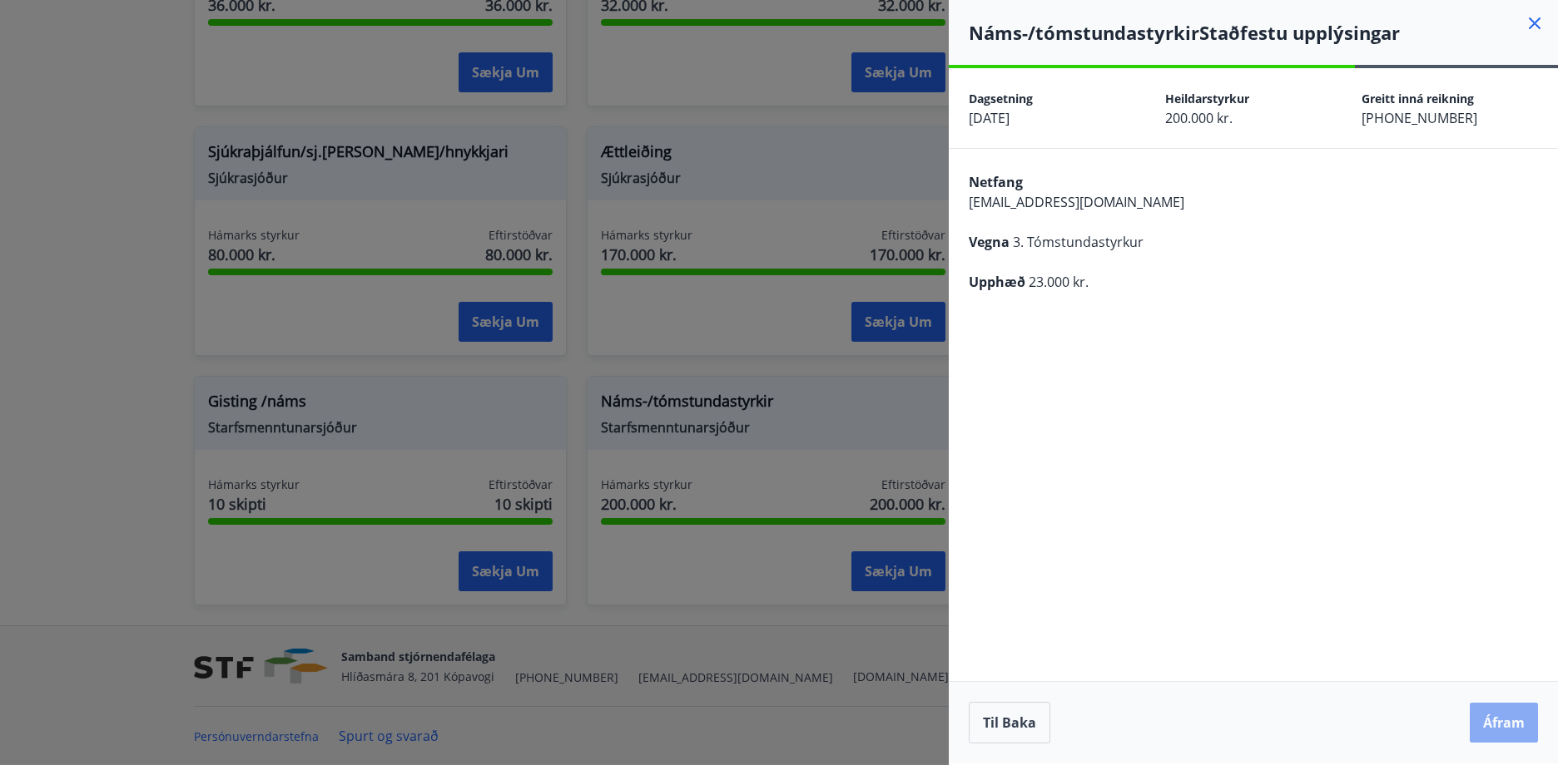
click at [1517, 716] on button "Áfram" at bounding box center [1503, 723] width 68 height 40
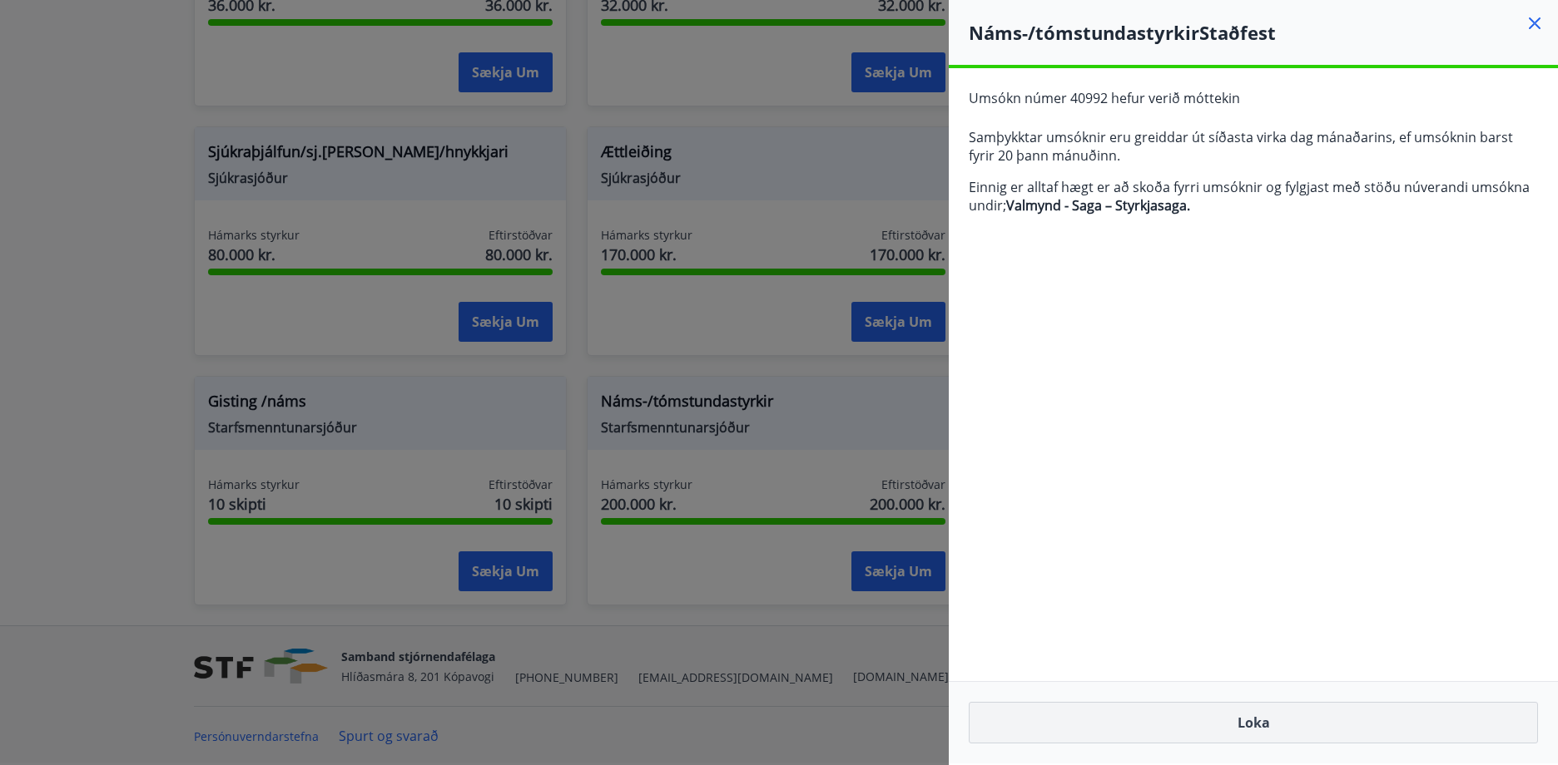
click at [1280, 714] on button "Loka" at bounding box center [1252, 723] width 569 height 42
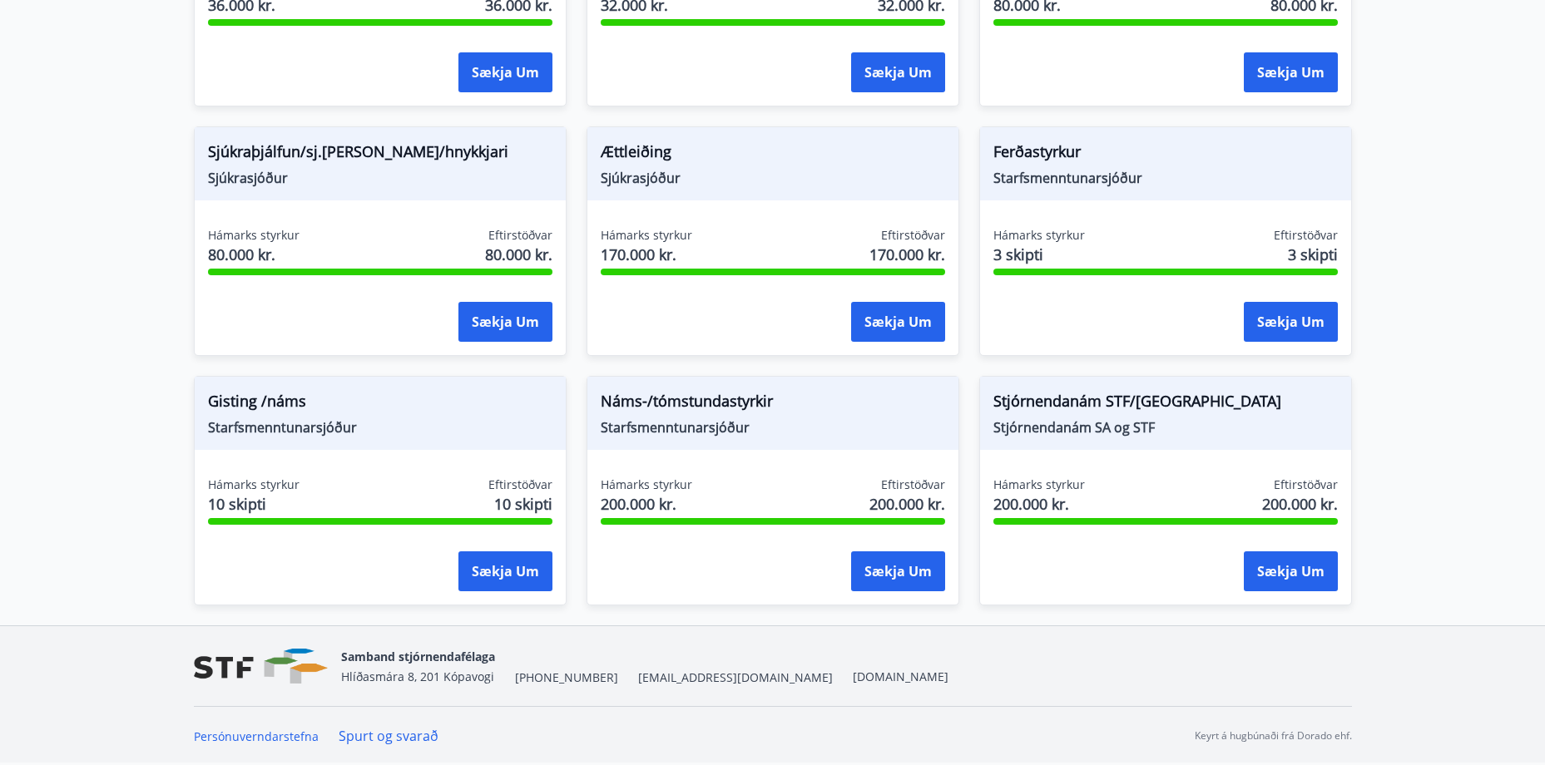
drag, startPoint x: 486, startPoint y: 554, endPoint x: 759, endPoint y: 560, distance: 273.0
click at [888, 577] on button "Sækja um" at bounding box center [898, 572] width 94 height 40
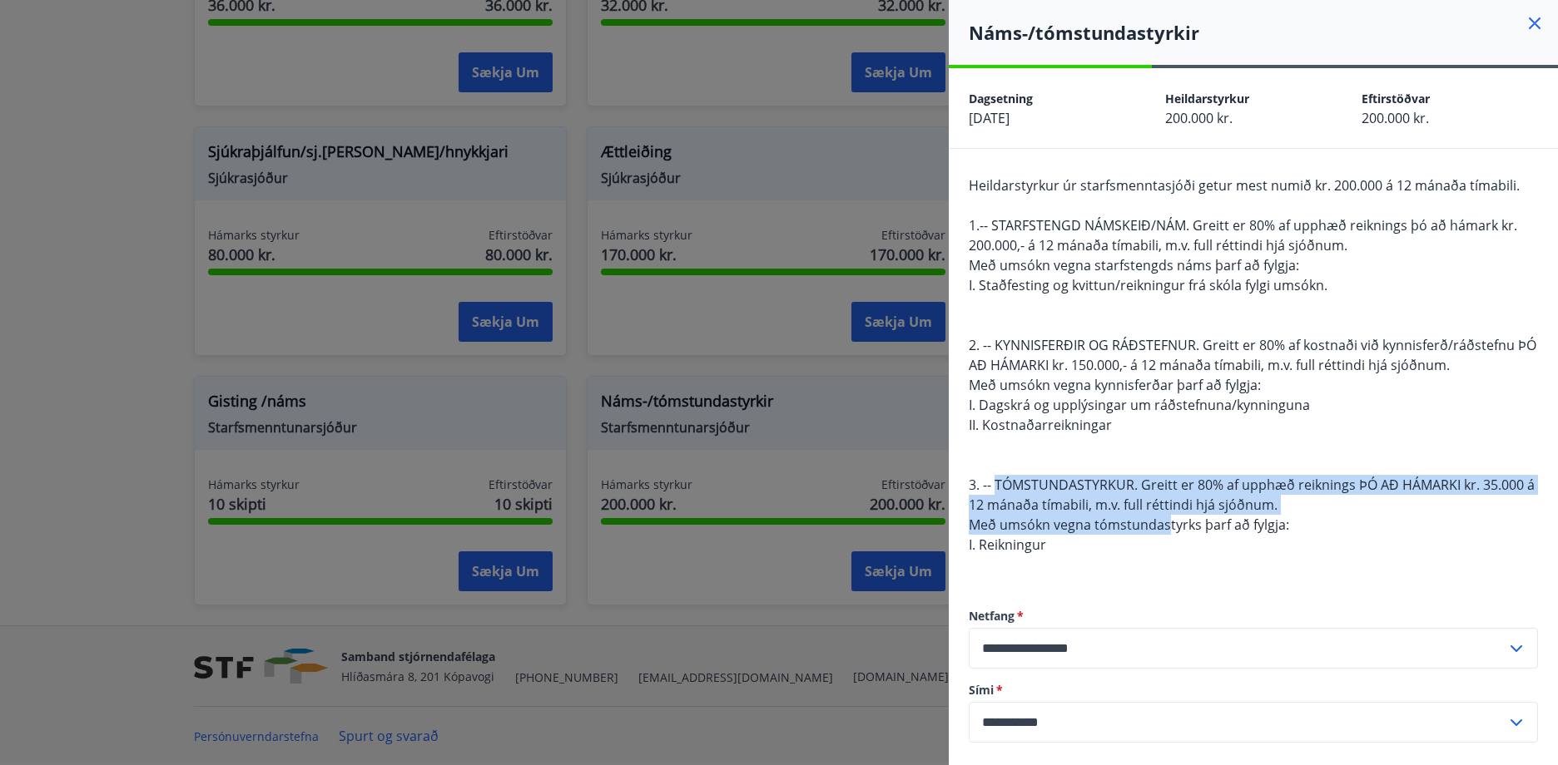
drag, startPoint x: 995, startPoint y: 479, endPoint x: 1107, endPoint y: 520, distance: 119.5
click at [1107, 520] on span "Heildarstyrkur úr starfsmenntasjóði getur mest numið kr. 200.000 á 12 mánaða tí…" at bounding box center [1251, 365] width 567 height 378
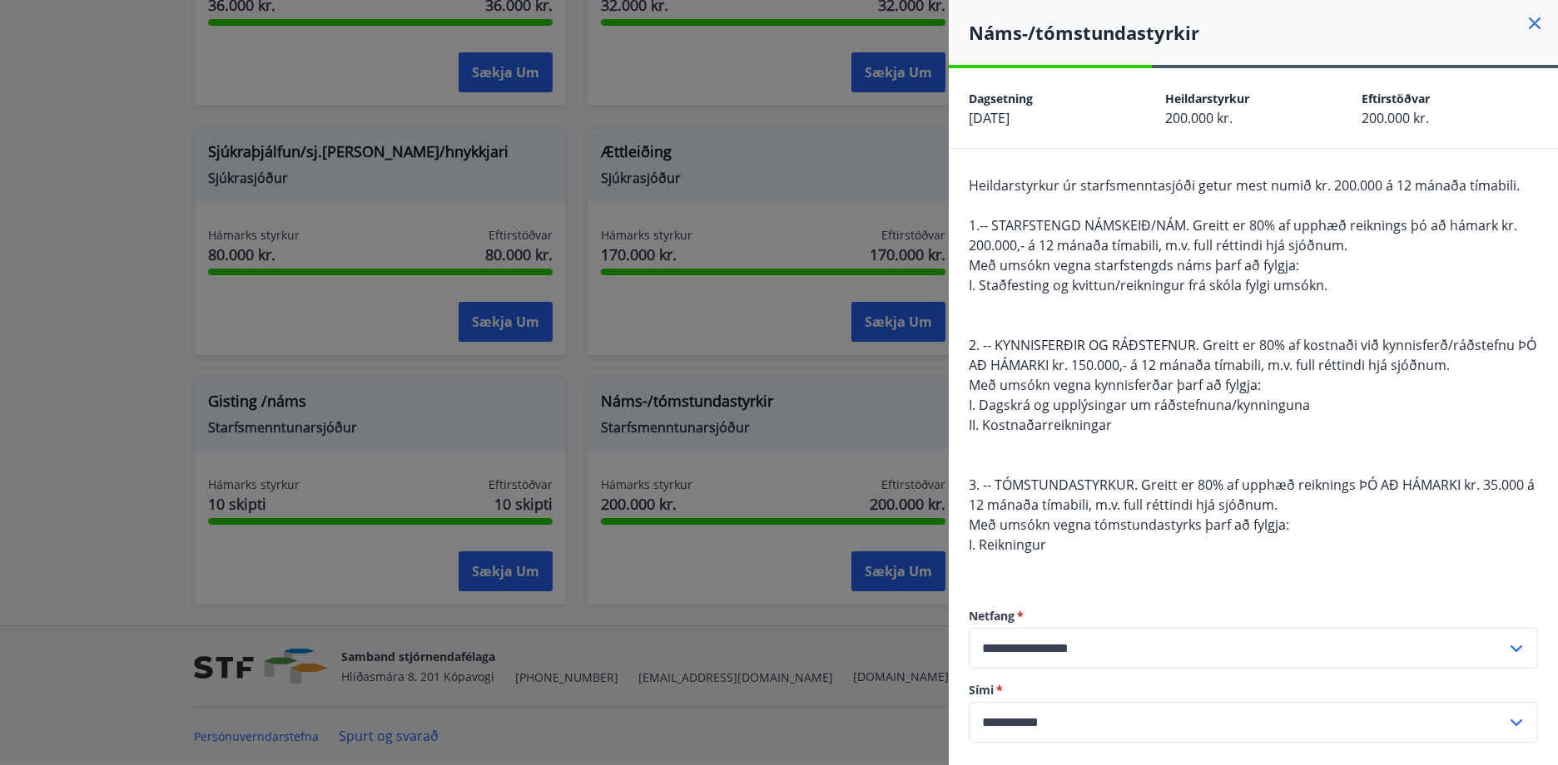
drag, startPoint x: 1107, startPoint y: 520, endPoint x: 1101, endPoint y: 558, distance: 38.8
click at [1101, 558] on div "Heildarstyrkur úr starfsmenntasjóði getur mest numið kr. 200.000 á 12 mánaða tí…" at bounding box center [1252, 375] width 569 height 399
click at [739, 479] on div at bounding box center [779, 382] width 1558 height 765
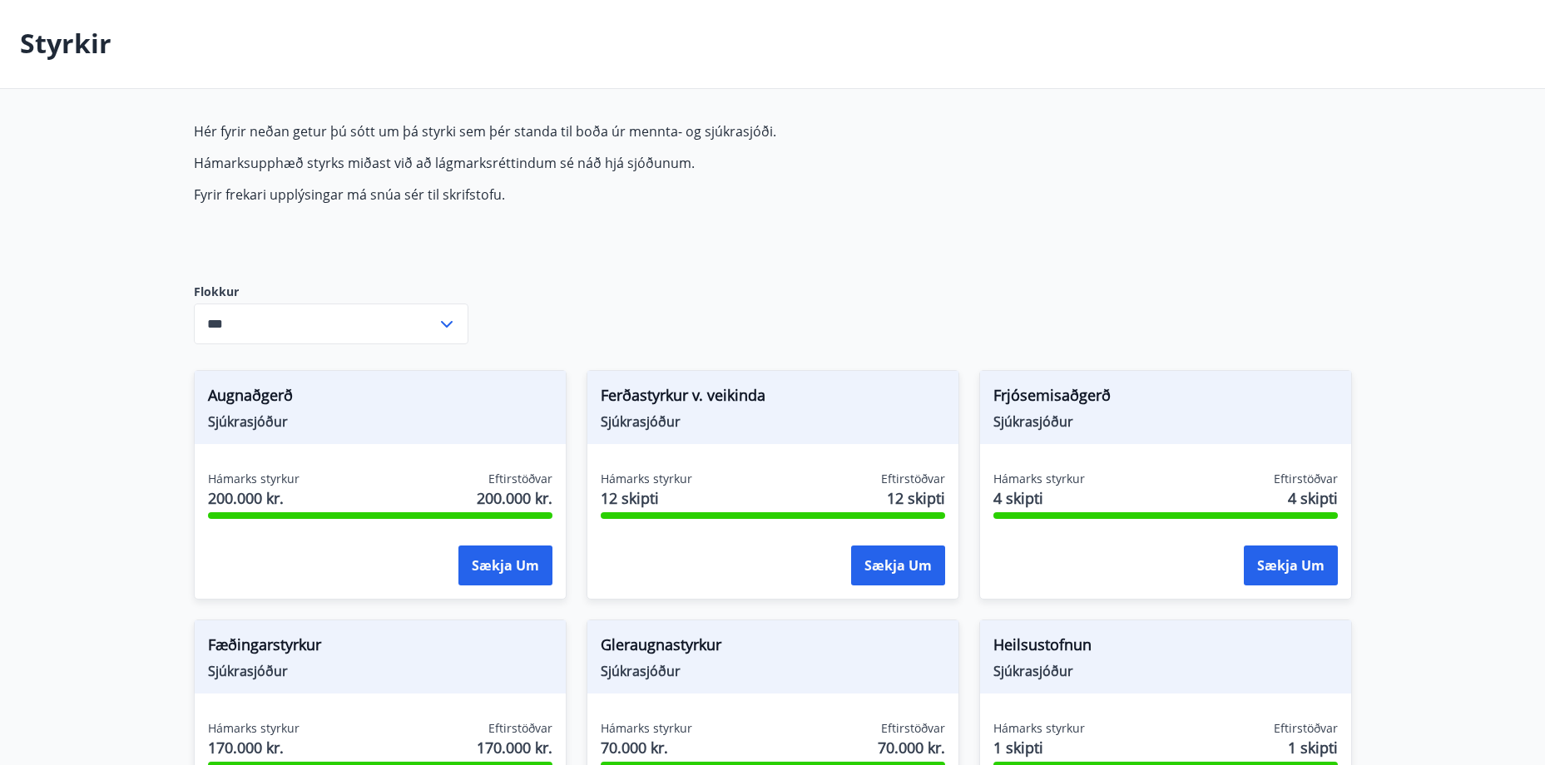
scroll to position [63, 0]
